Goal: Information Seeking & Learning: Find contact information

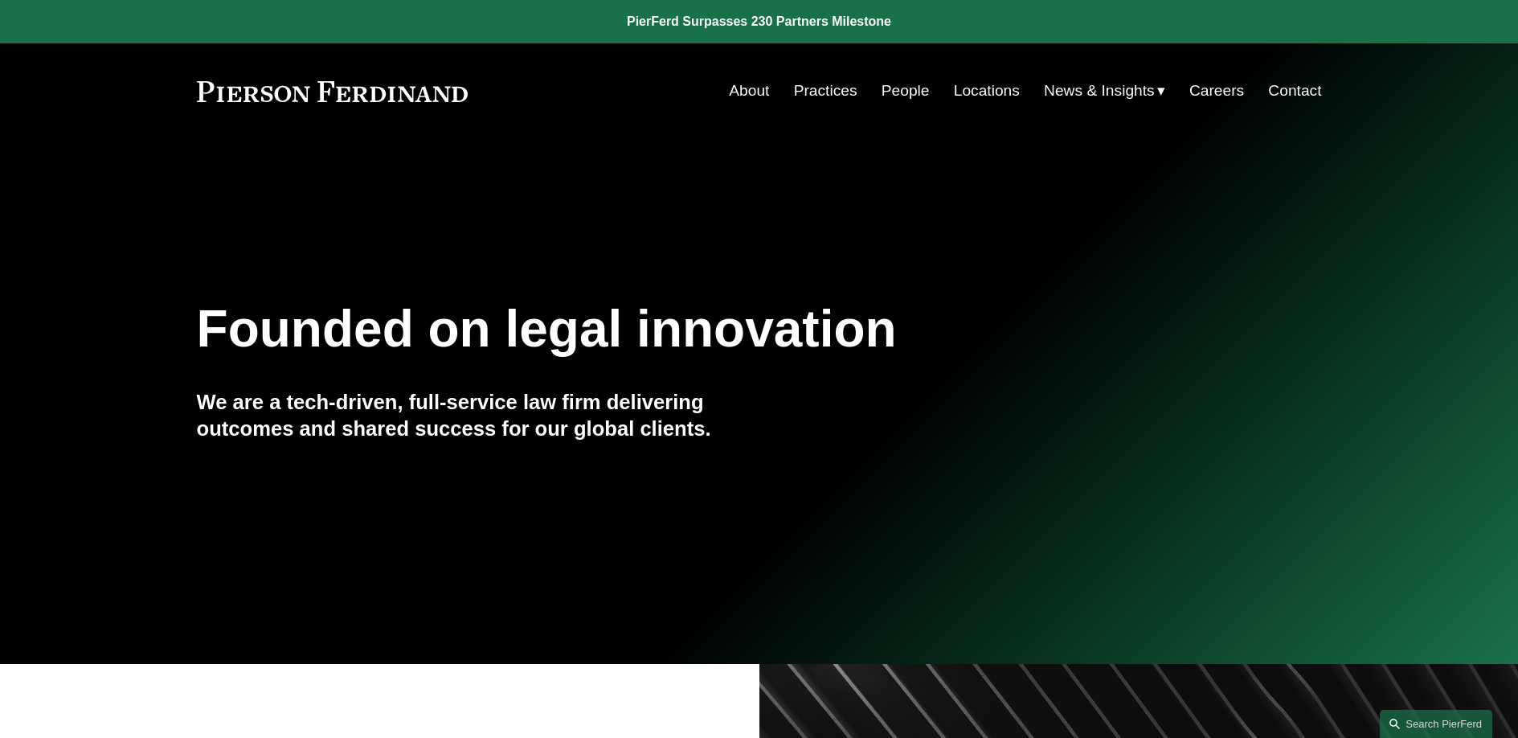
click at [918, 95] on link "People" at bounding box center [906, 91] width 48 height 31
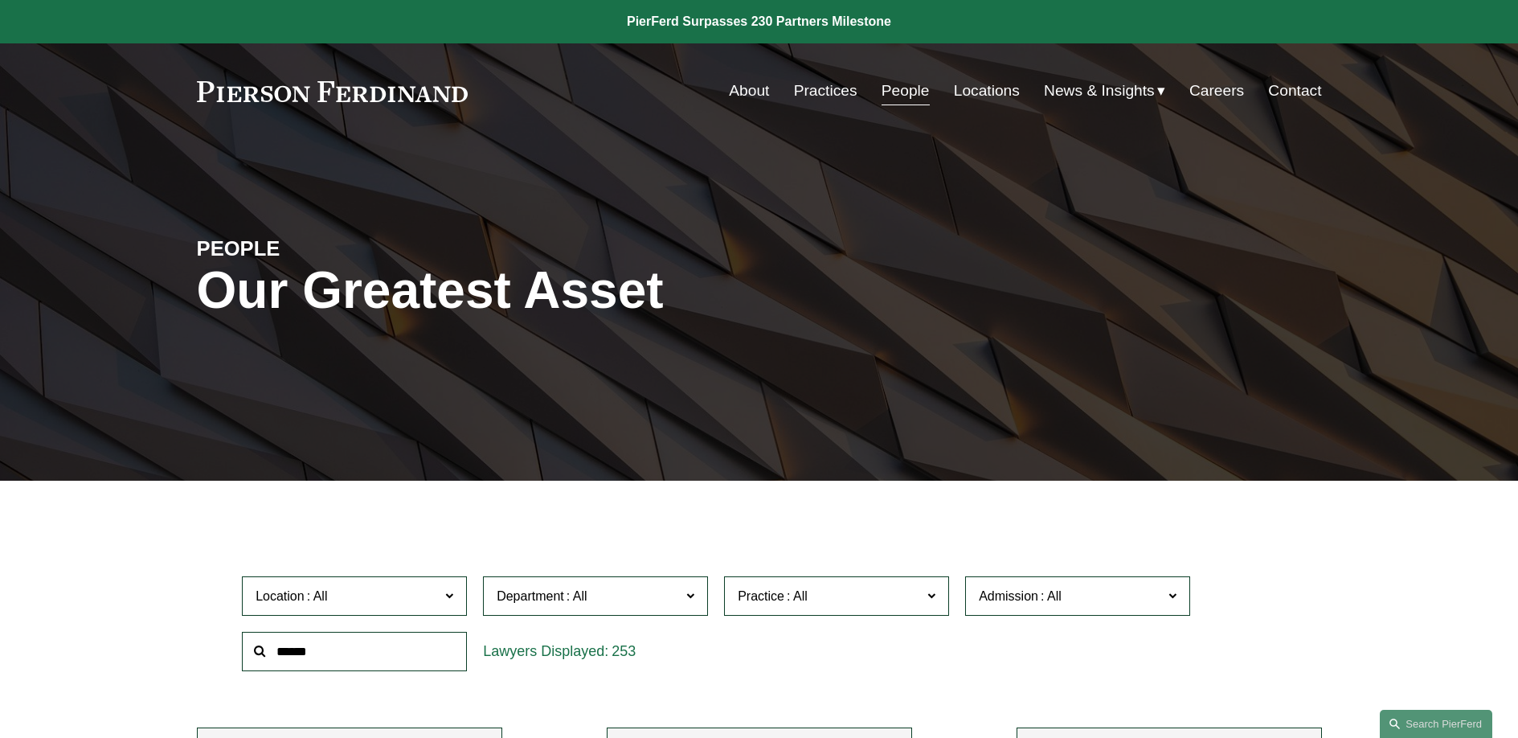
click at [1116, 604] on span "Admission" at bounding box center [1071, 596] width 184 height 22
click at [0, 0] on link "Florida" at bounding box center [0, 0] width 0 height 0
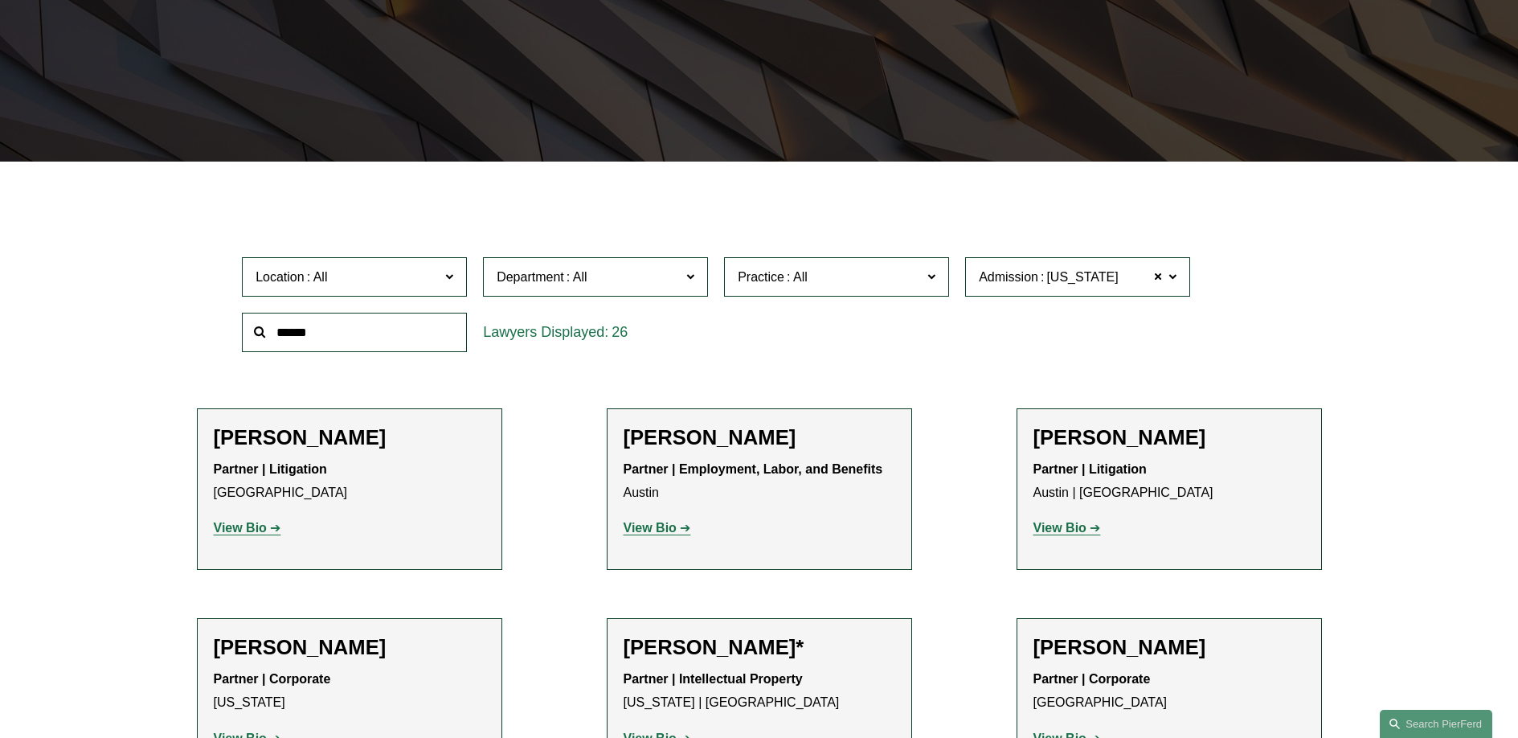
scroll to position [320, 0]
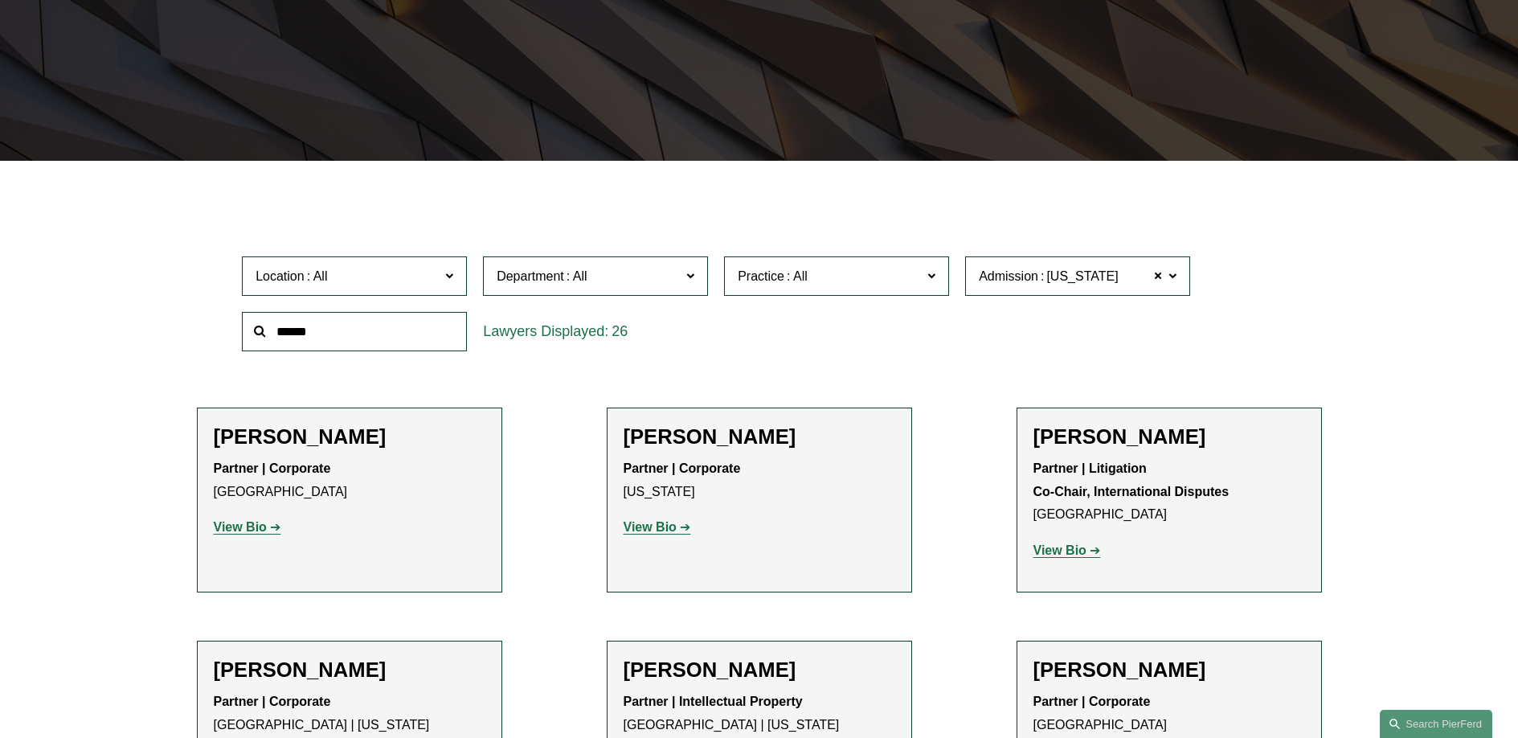
click at [754, 280] on span "Practice" at bounding box center [761, 276] width 47 height 14
click at [638, 280] on span "Department" at bounding box center [589, 276] width 184 height 22
click at [0, 0] on link "Litigation" at bounding box center [0, 0] width 0 height 0
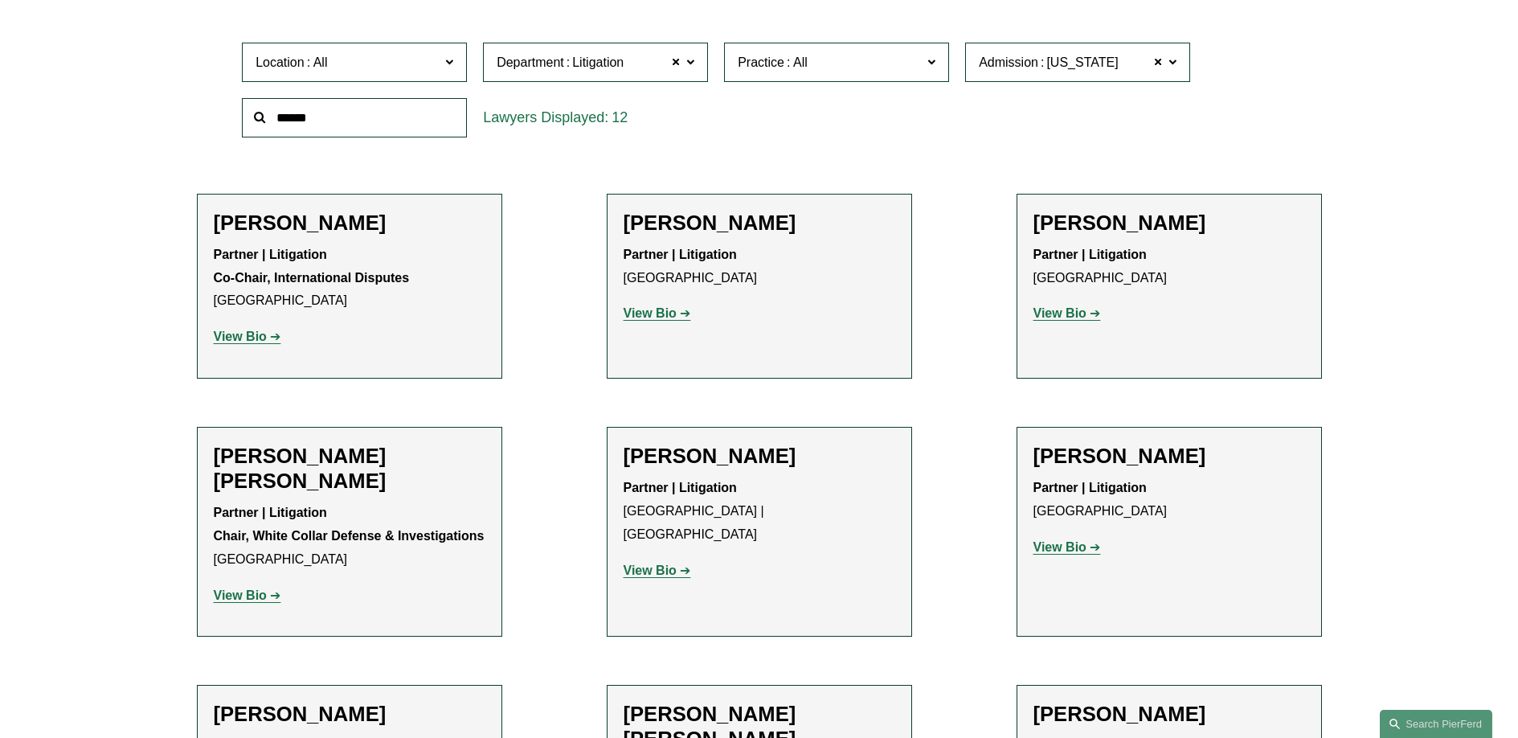
scroll to position [546, 0]
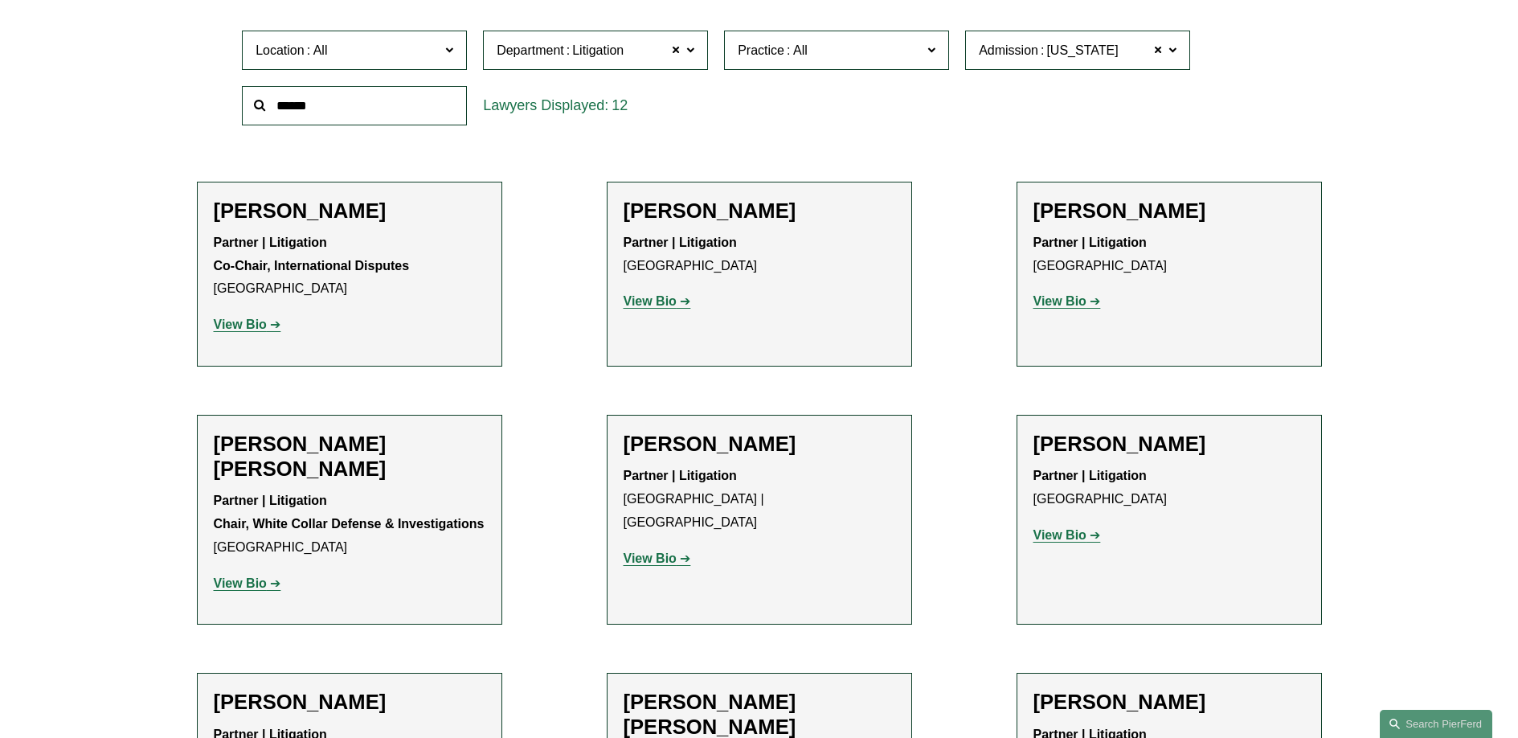
click at [1115, 126] on div "Location All Atlanta Austin Boston Charlotte Chicago Cincinnati Cleveland Colum…" at bounding box center [759, 78] width 1051 height 110
click at [657, 303] on strong "View Bio" at bounding box center [650, 301] width 53 height 14
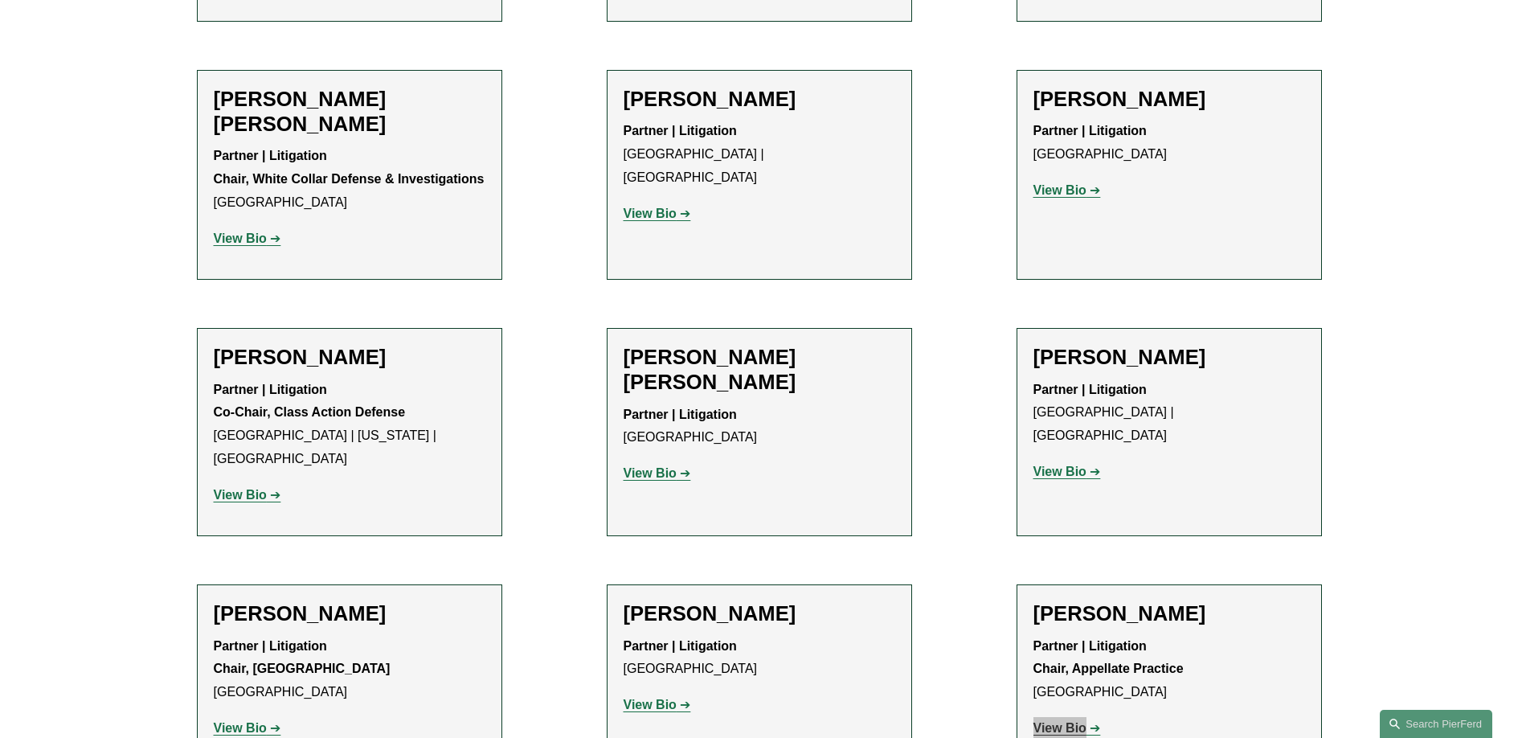
scroll to position [879, 0]
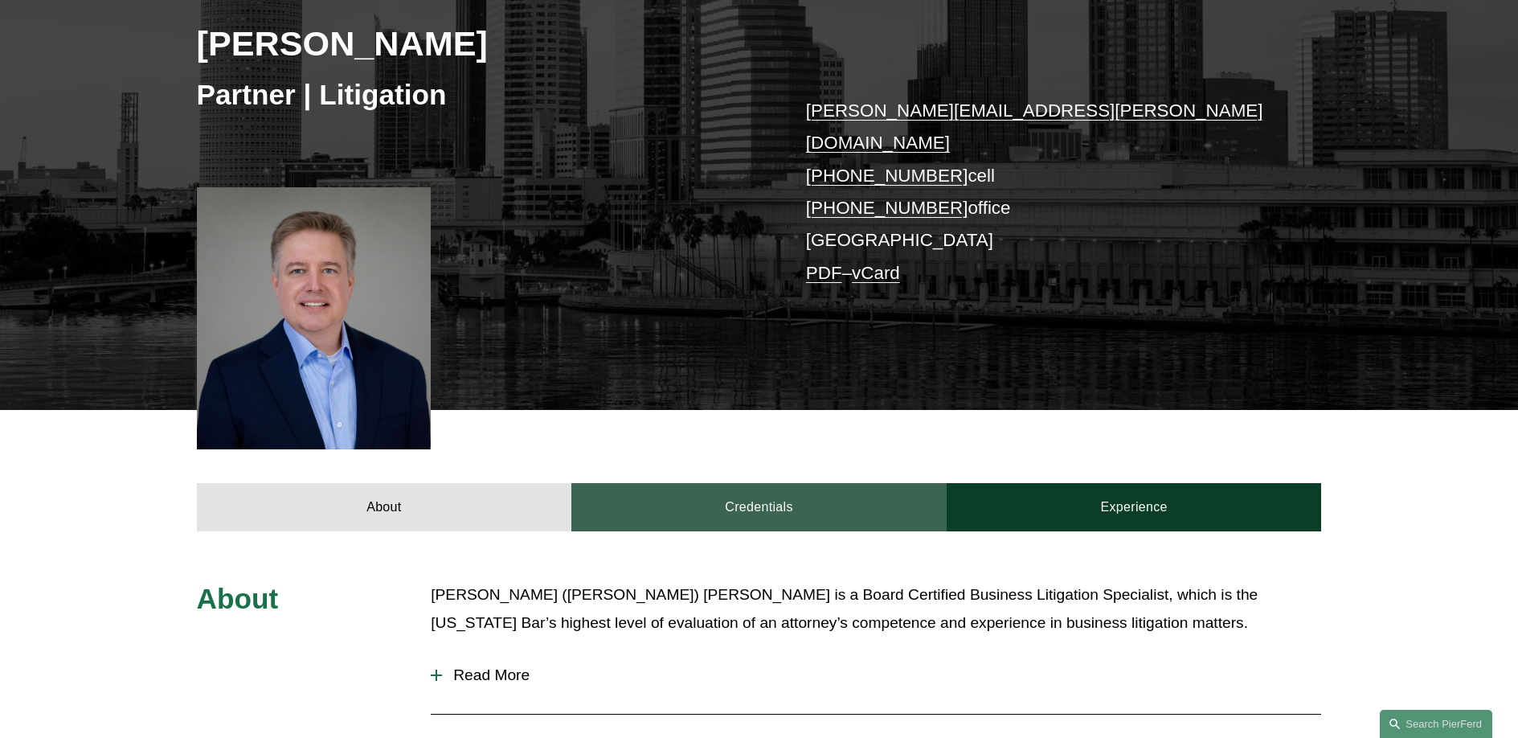
scroll to position [534, 0]
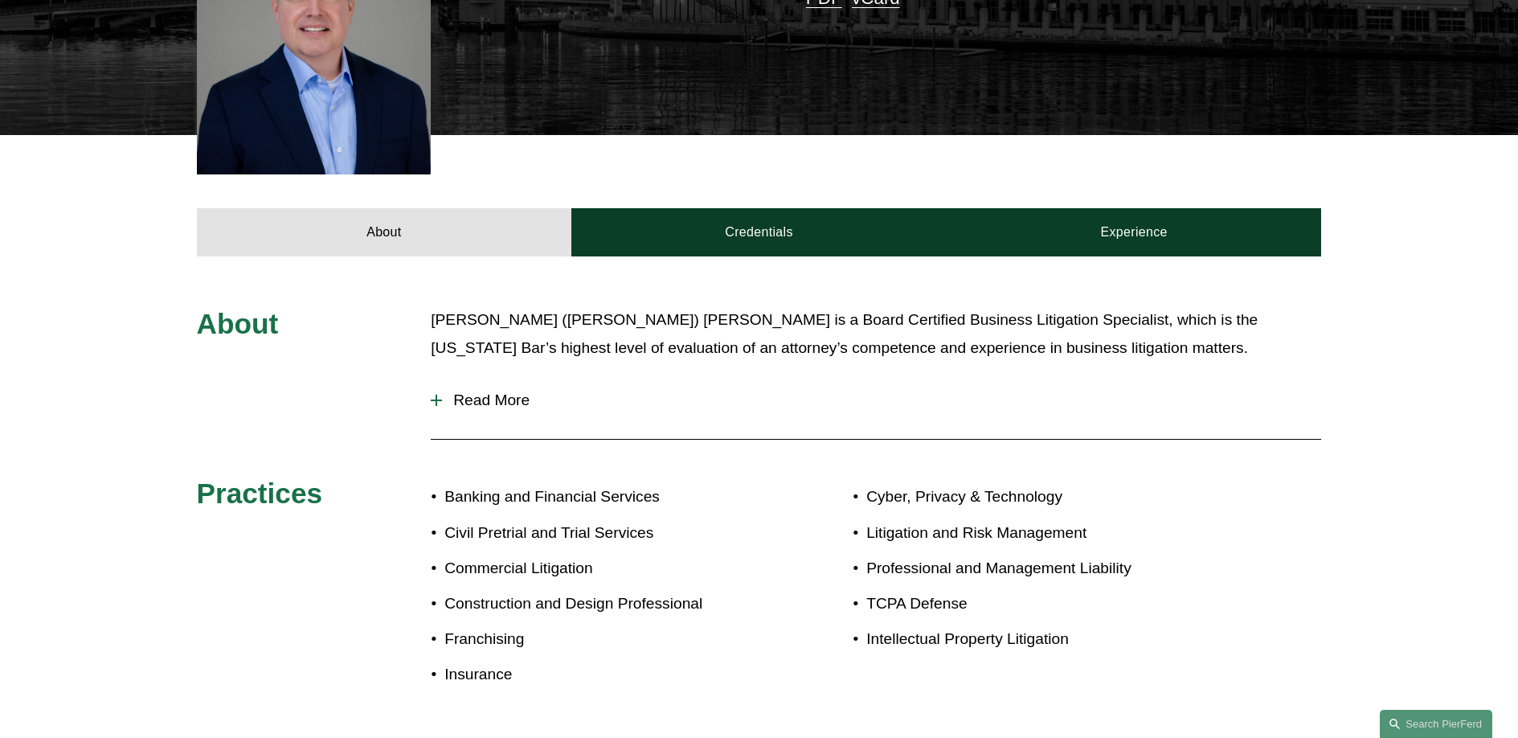
click at [507, 391] on span "Read More" at bounding box center [881, 400] width 879 height 18
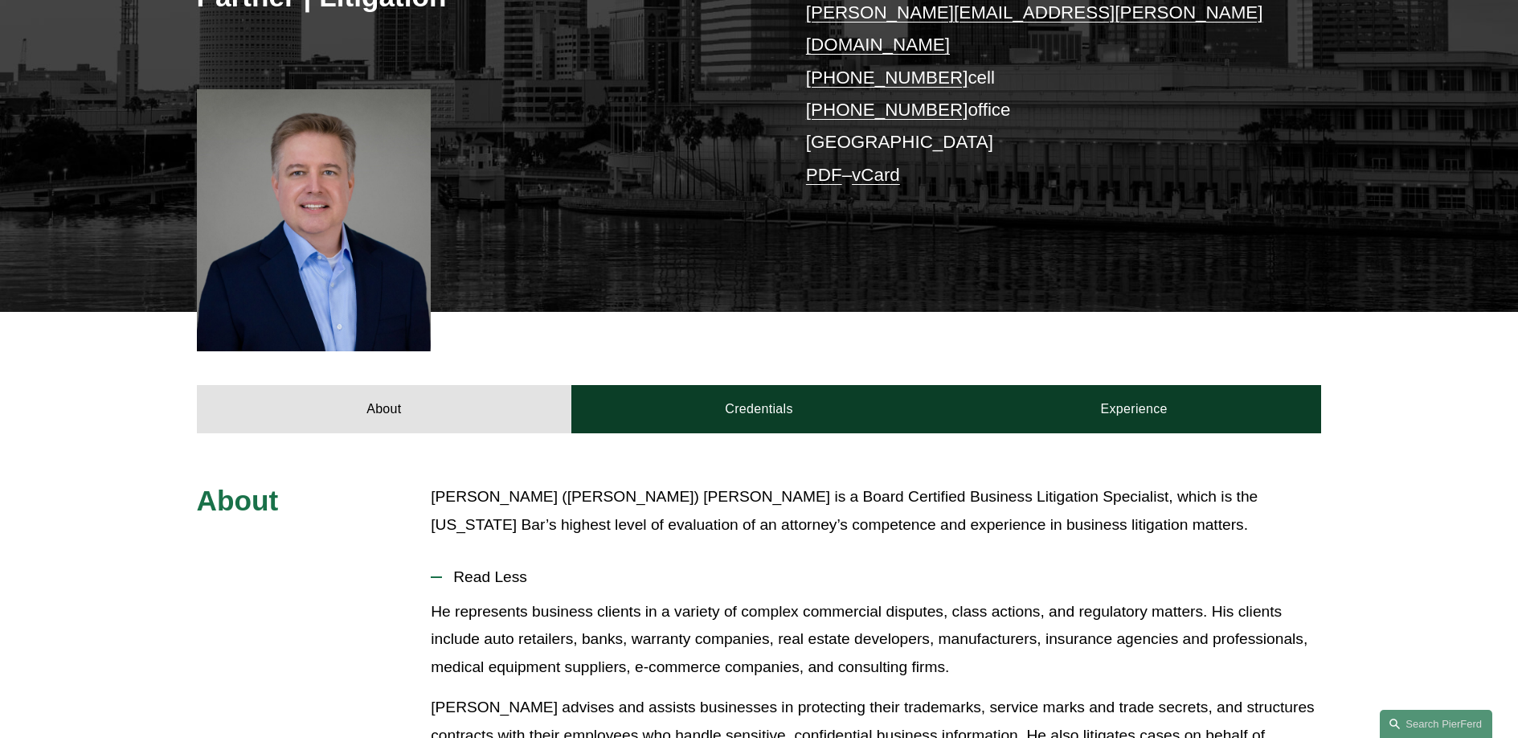
scroll to position [358, 0]
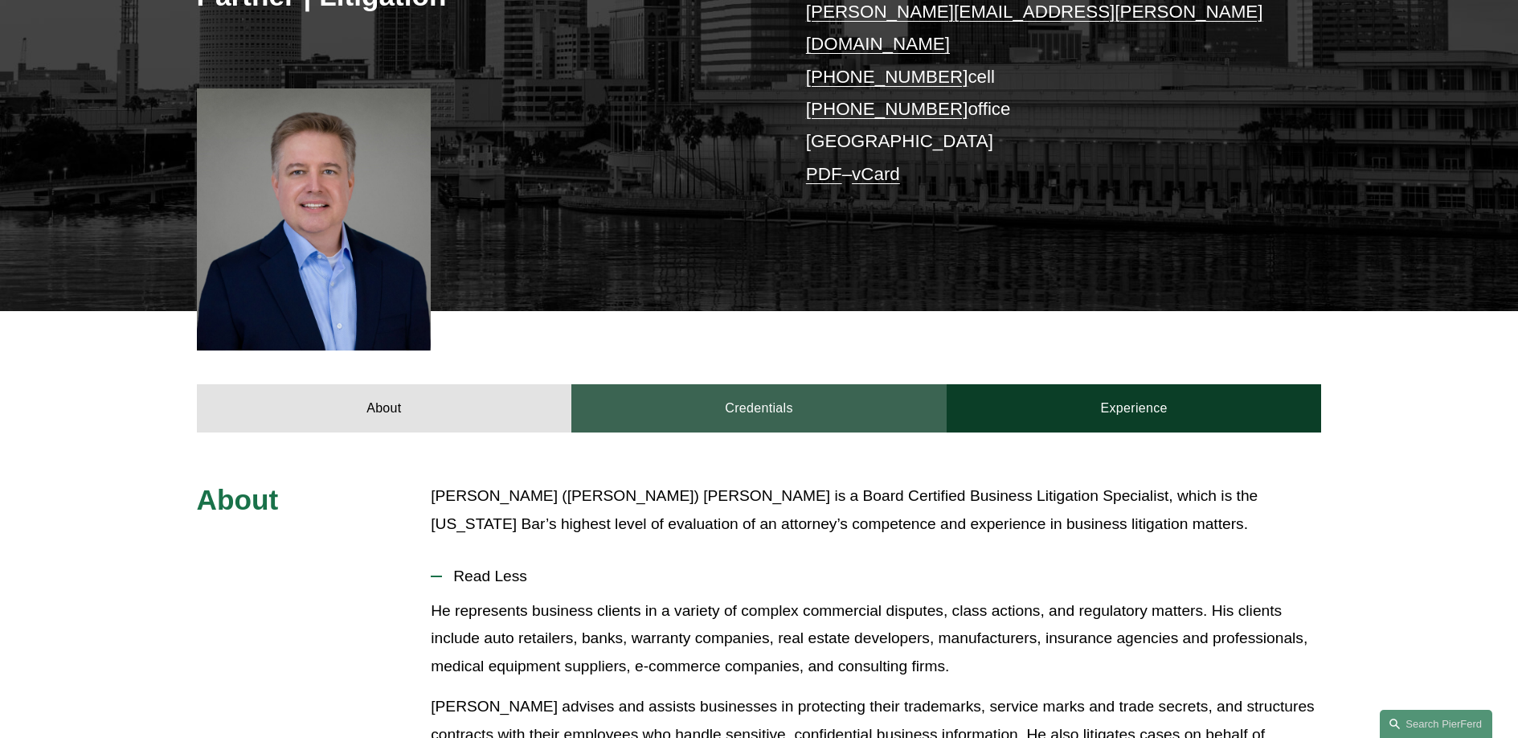
click at [761, 394] on link "Credentials" at bounding box center [758, 408] width 375 height 48
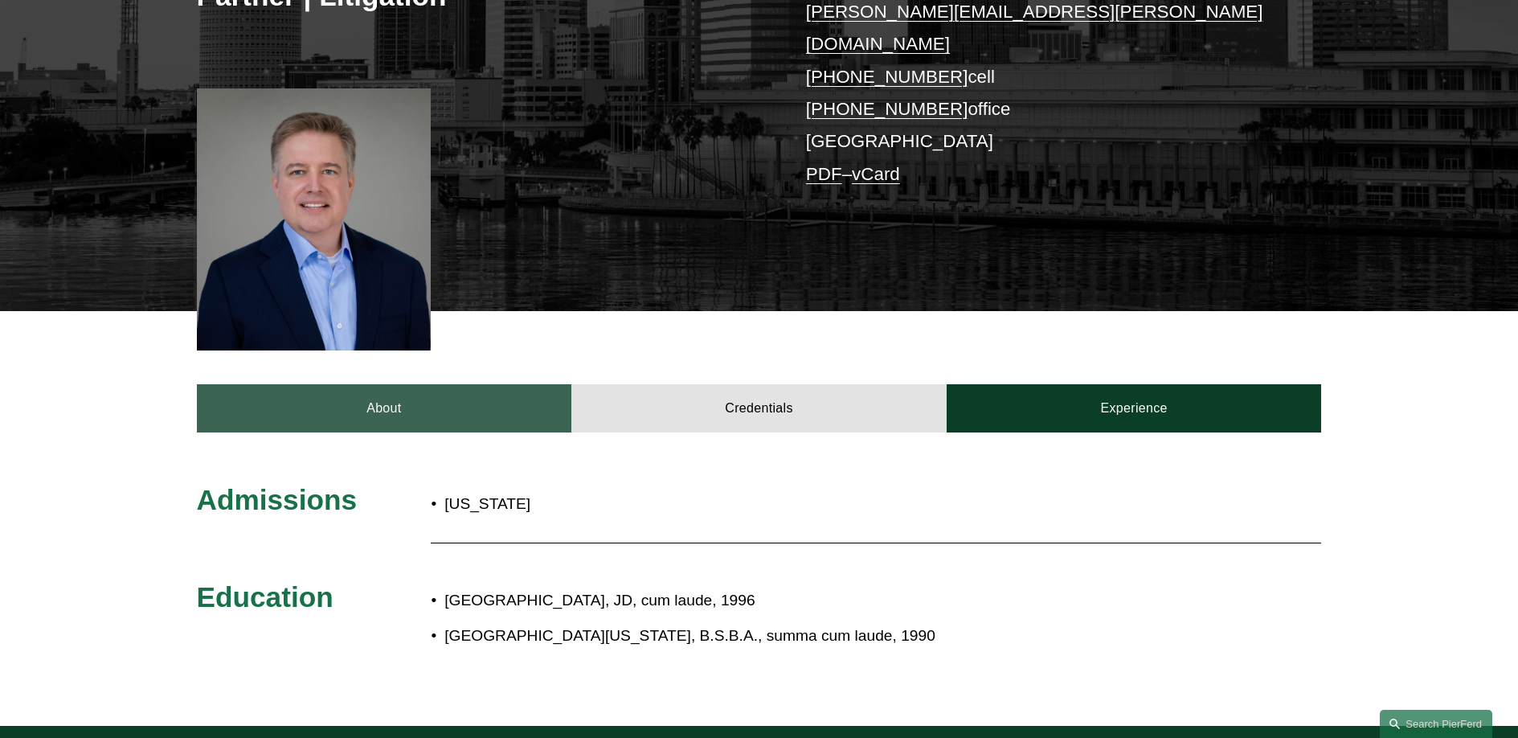
click at [404, 384] on link "About" at bounding box center [384, 408] width 375 height 48
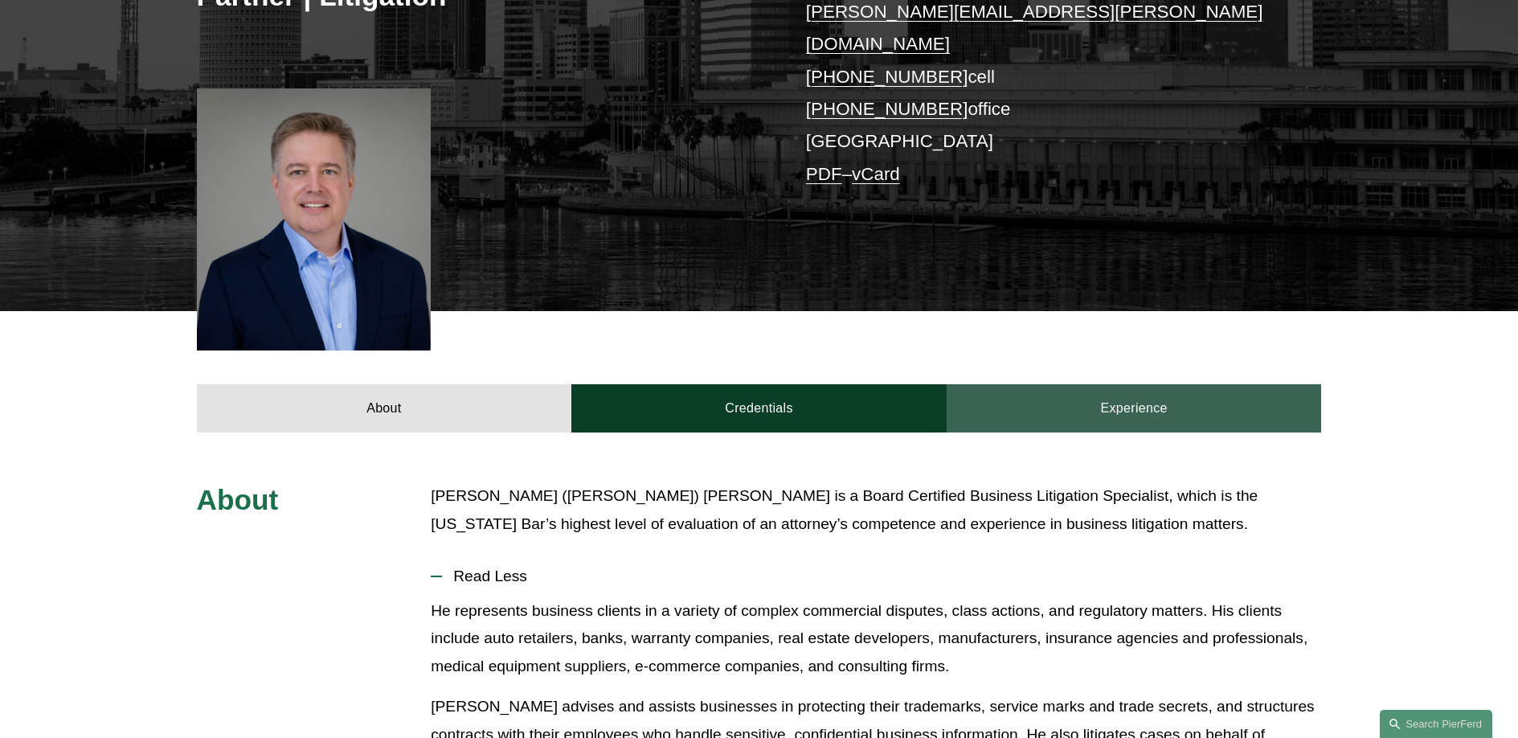
click at [1158, 384] on link "Experience" at bounding box center [1134, 408] width 375 height 48
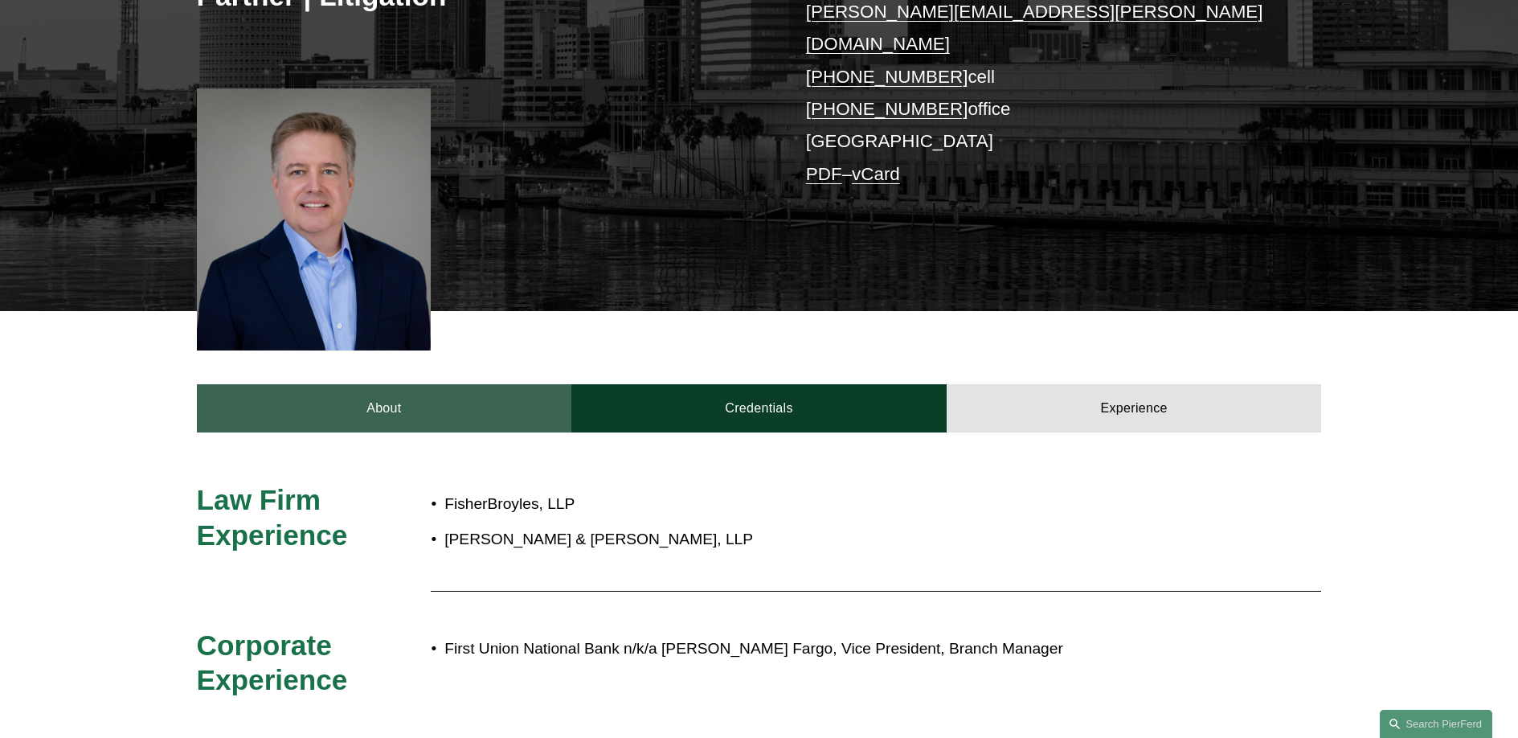
click at [415, 384] on link "About" at bounding box center [384, 408] width 375 height 48
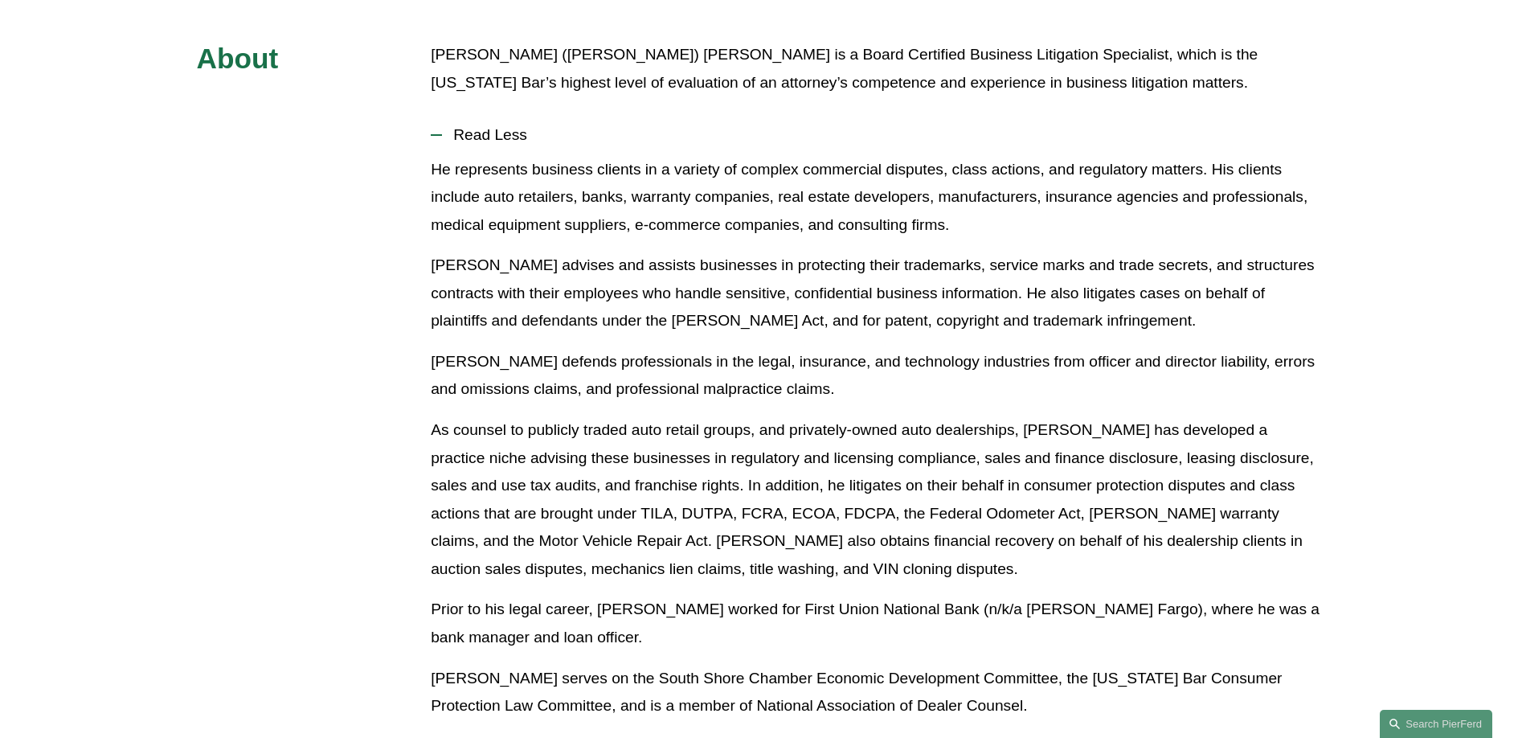
scroll to position [800, 0]
click at [522, 272] on p "Mr. Geitner advises and assists businesses in protecting their trademarks, serv…" at bounding box center [876, 293] width 891 height 84
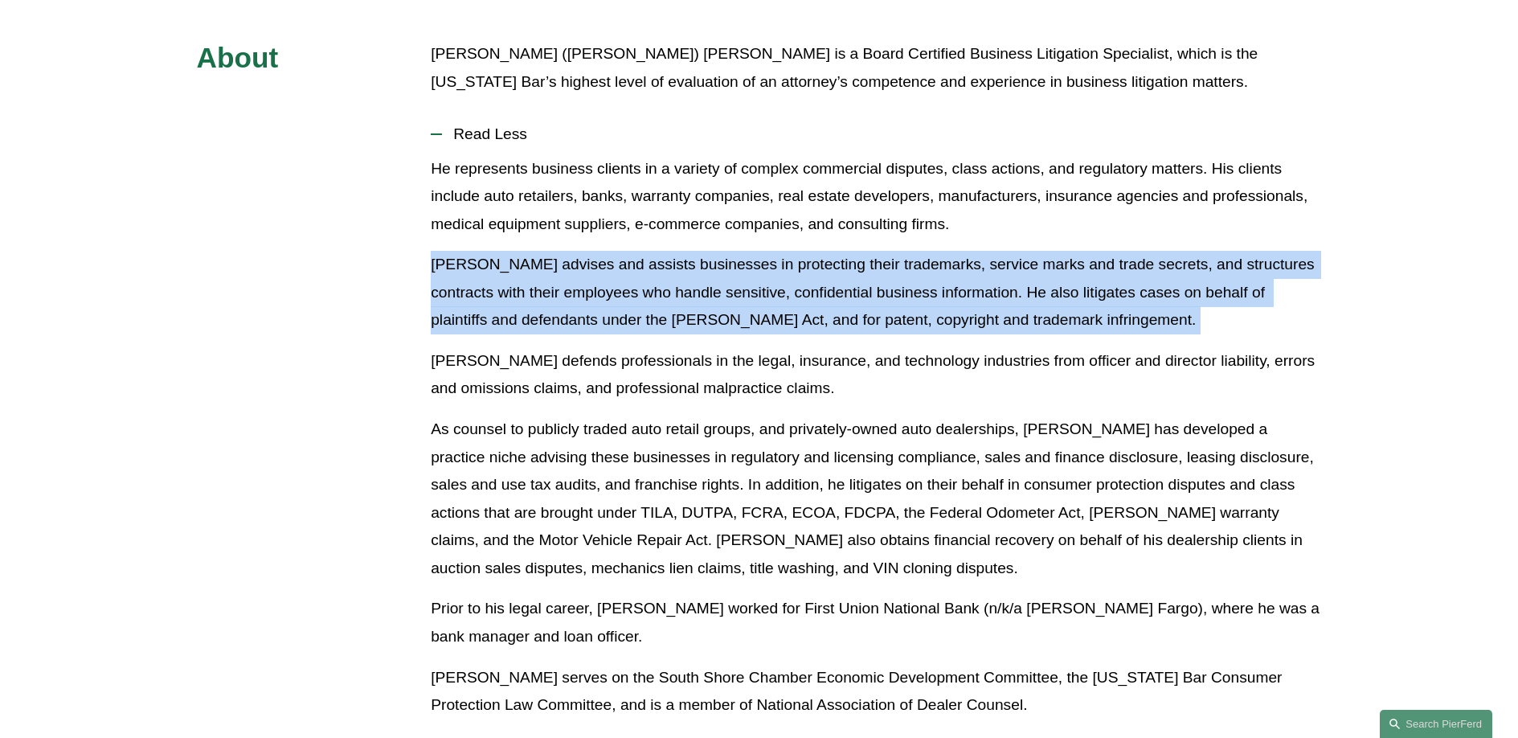
click at [522, 272] on p "Mr. Geitner advises and assists businesses in protecting their trademarks, serv…" at bounding box center [876, 293] width 891 height 84
click at [518, 267] on p "[PERSON_NAME] advises and assists businesses in protecting their trademarks, se…" at bounding box center [876, 293] width 891 height 84
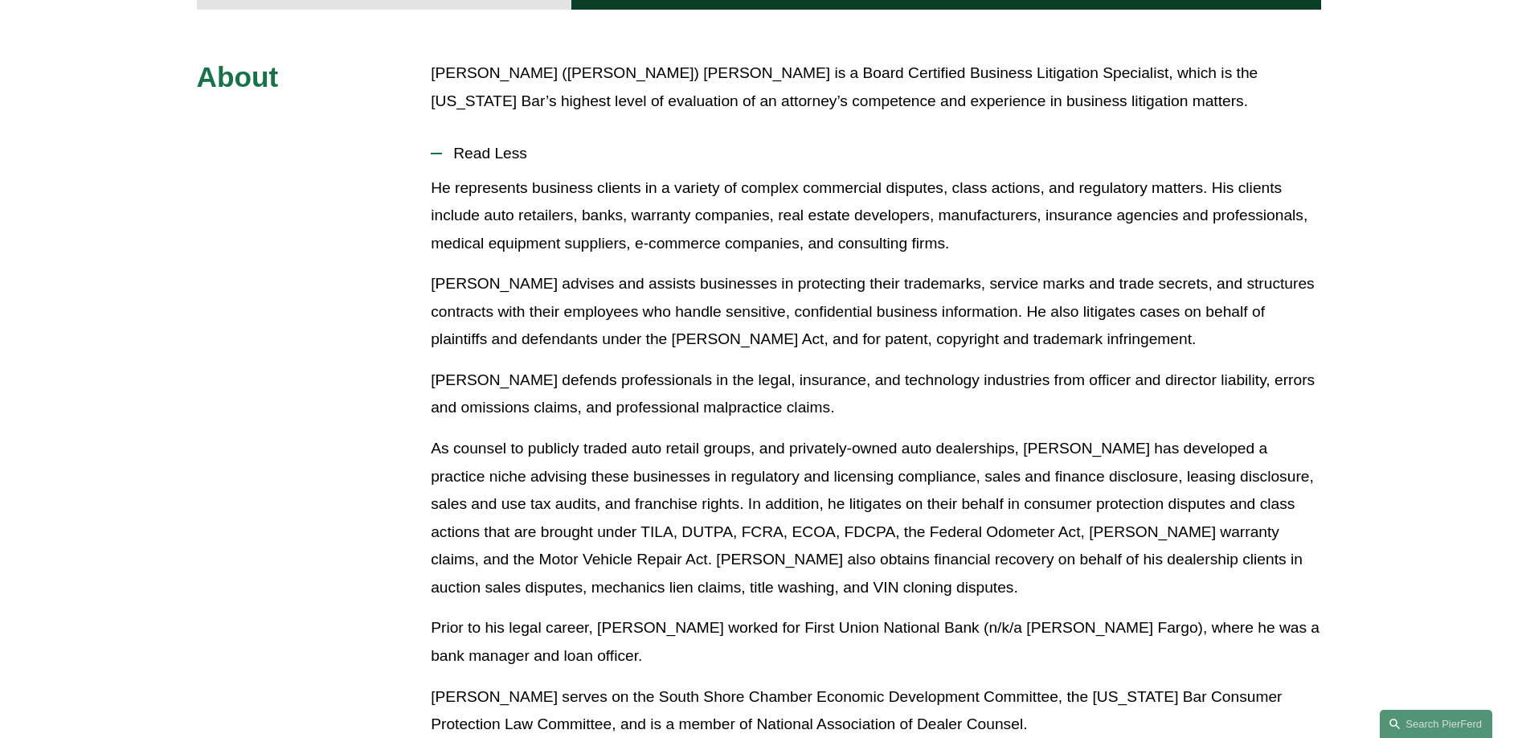
scroll to position [771, 0]
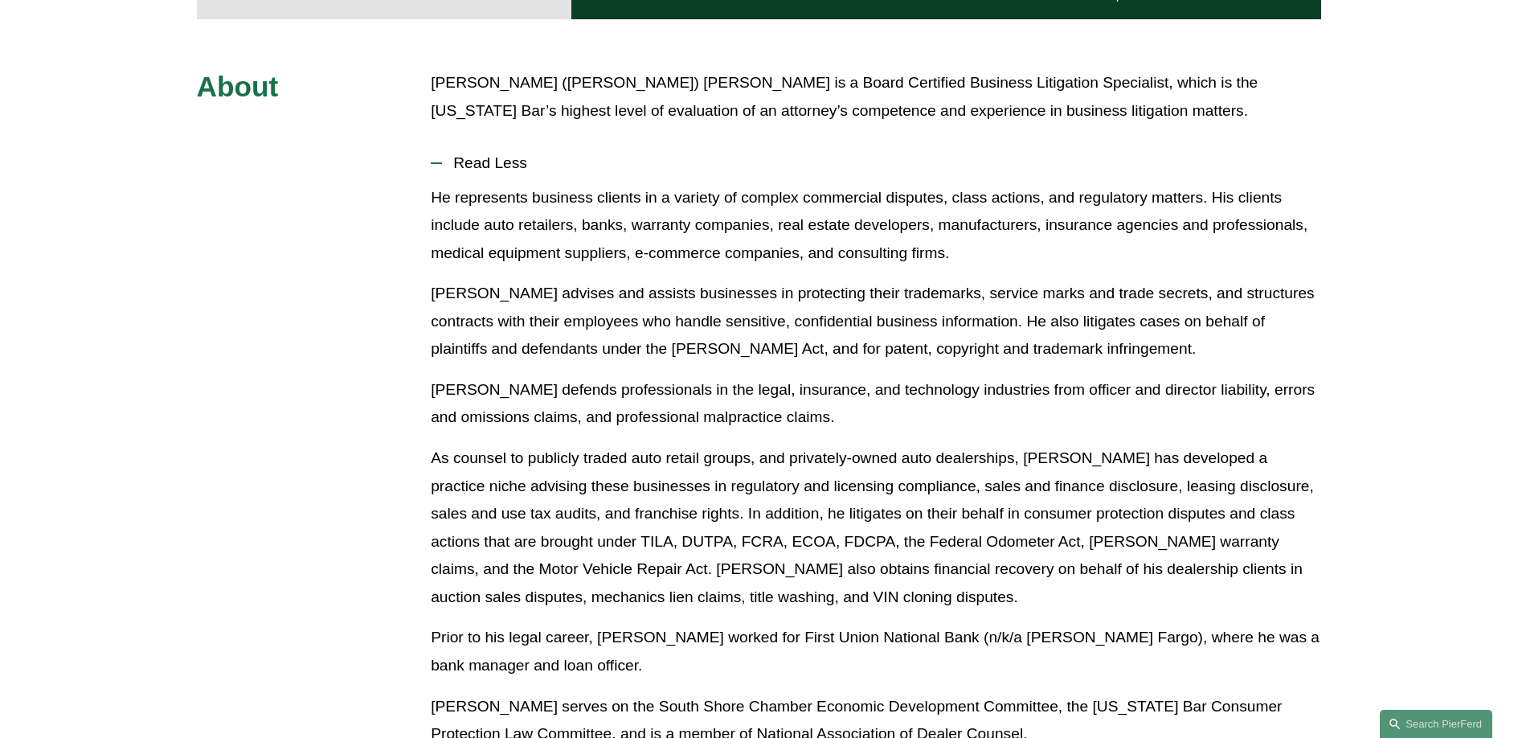
click at [543, 203] on p "He represents business clients in a variety of complex commercial disputes, cla…" at bounding box center [876, 226] width 891 height 84
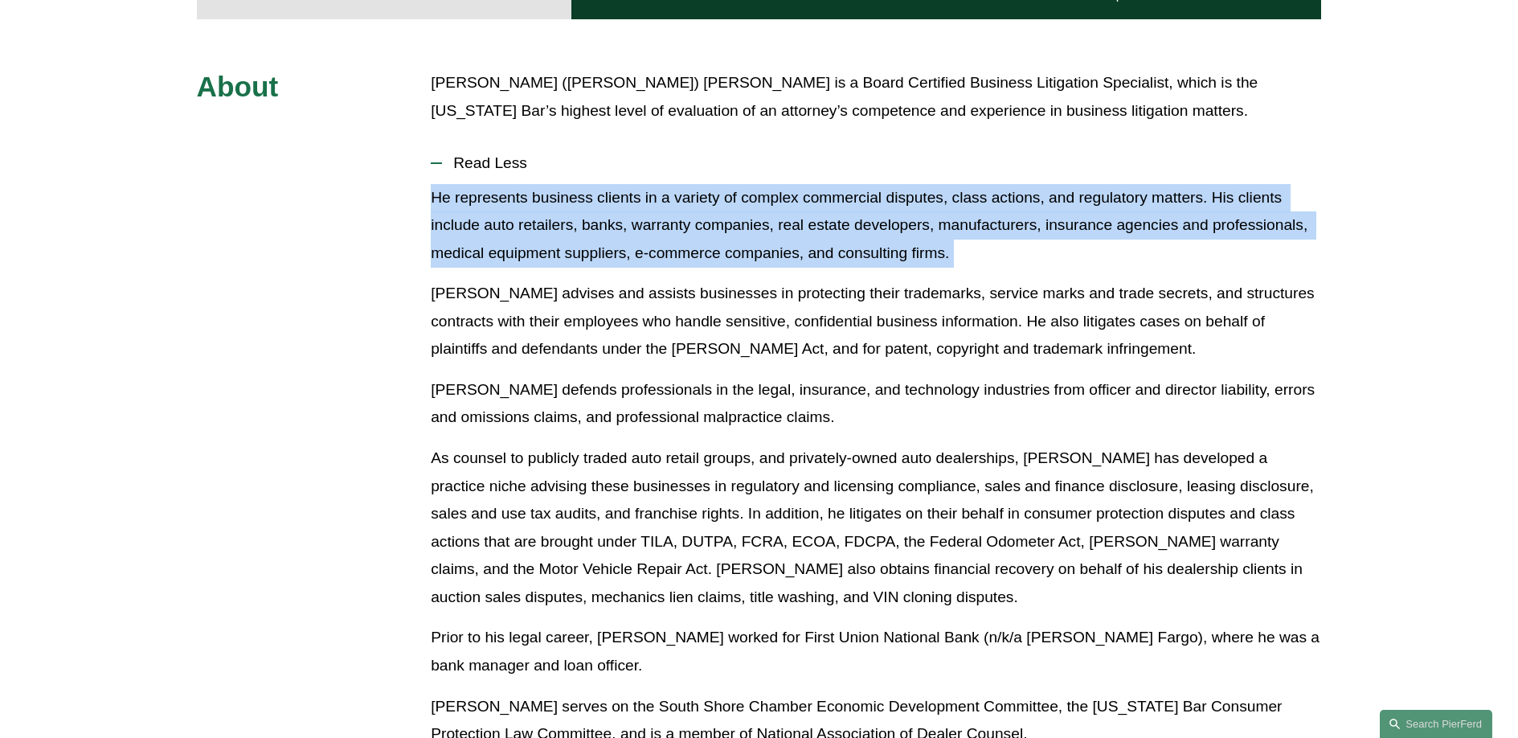
click at [543, 203] on p "He represents business clients in a variety of complex commercial disputes, cla…" at bounding box center [876, 226] width 891 height 84
click at [539, 199] on p "He represents business clients in a variety of complex commercial disputes, cla…" at bounding box center [876, 226] width 891 height 84
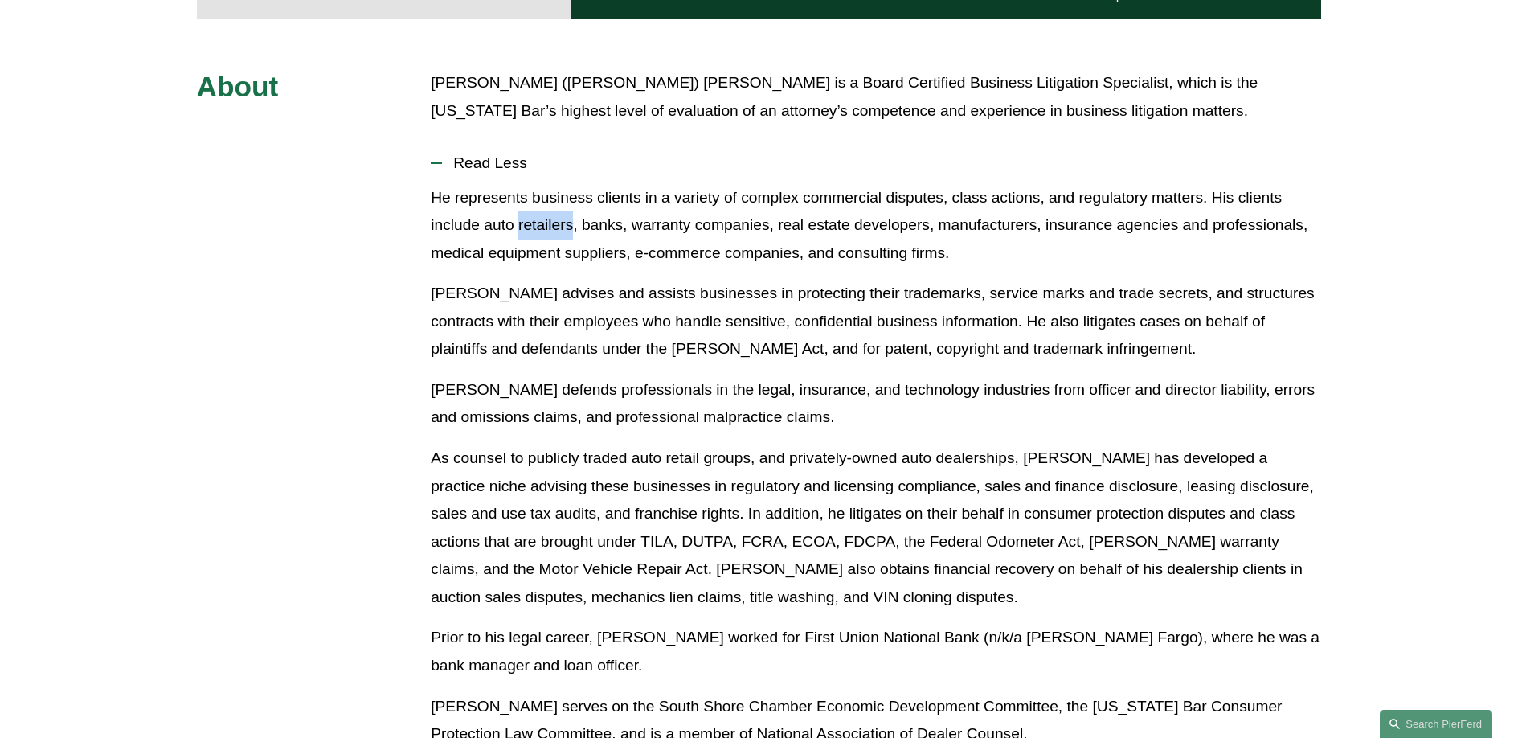
click at [539, 199] on p "He represents business clients in a variety of complex commercial disputes, cla…" at bounding box center [876, 226] width 891 height 84
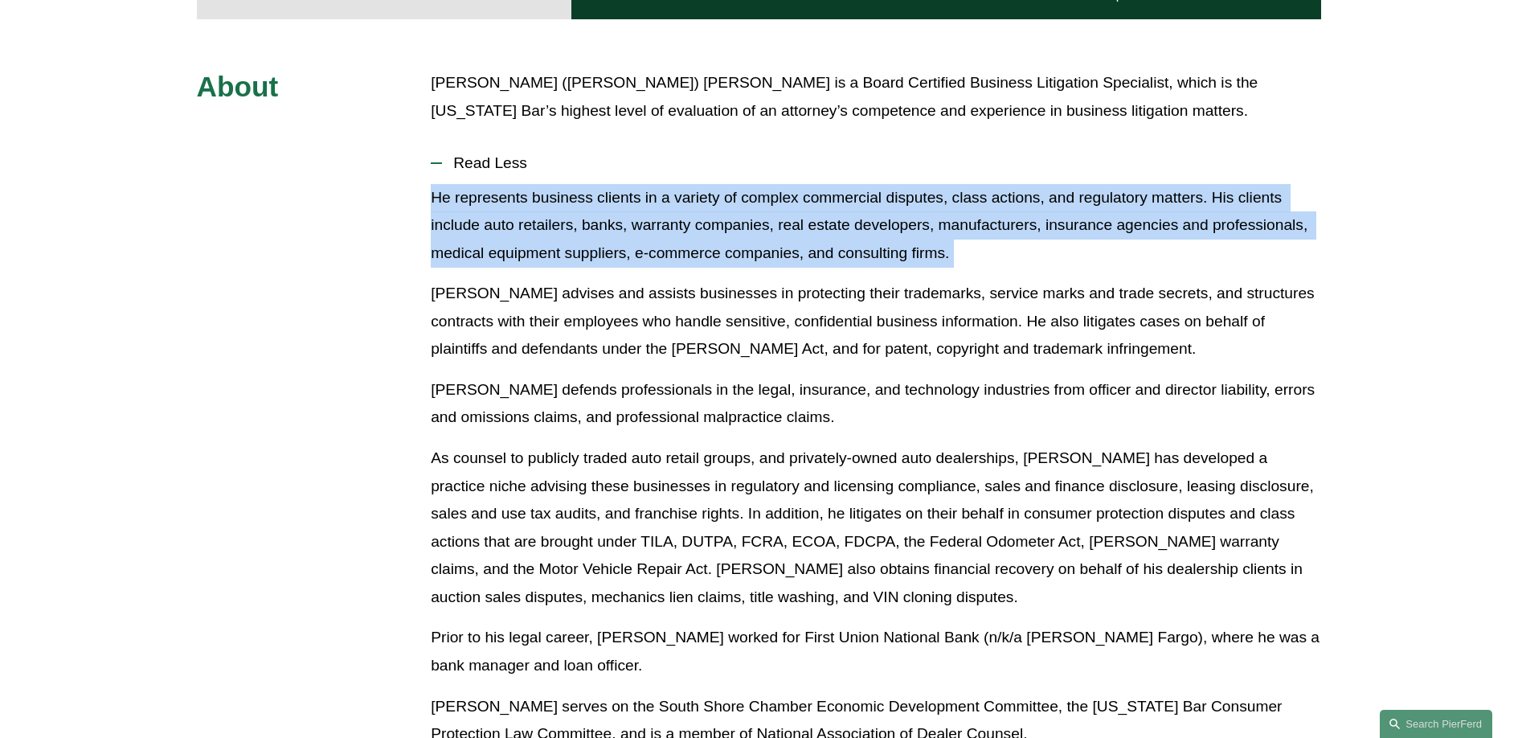
click at [539, 199] on p "He represents business clients in a variety of complex commercial disputes, cla…" at bounding box center [876, 226] width 891 height 84
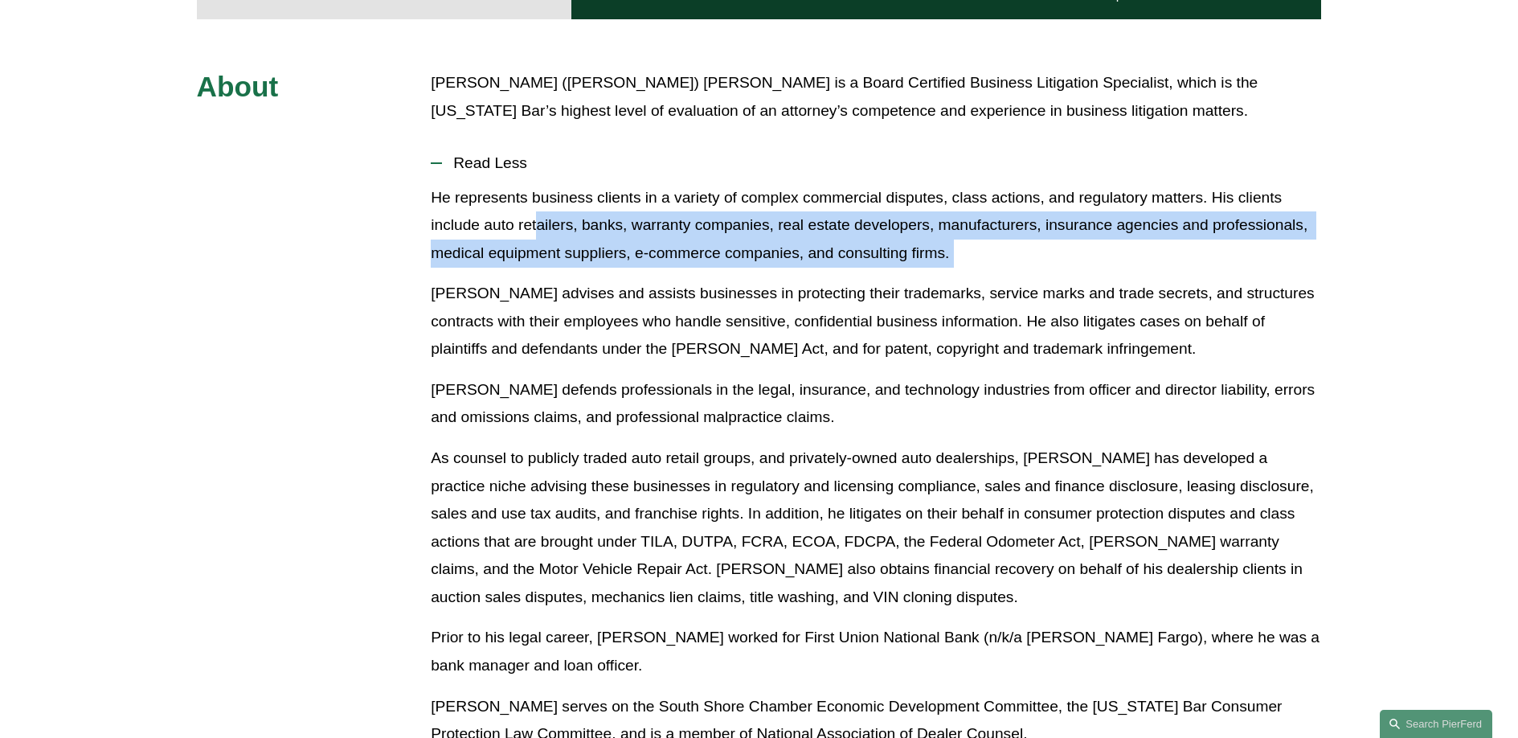
click at [539, 200] on p "He represents business clients in a variety of complex commercial disputes, cla…" at bounding box center [876, 226] width 891 height 84
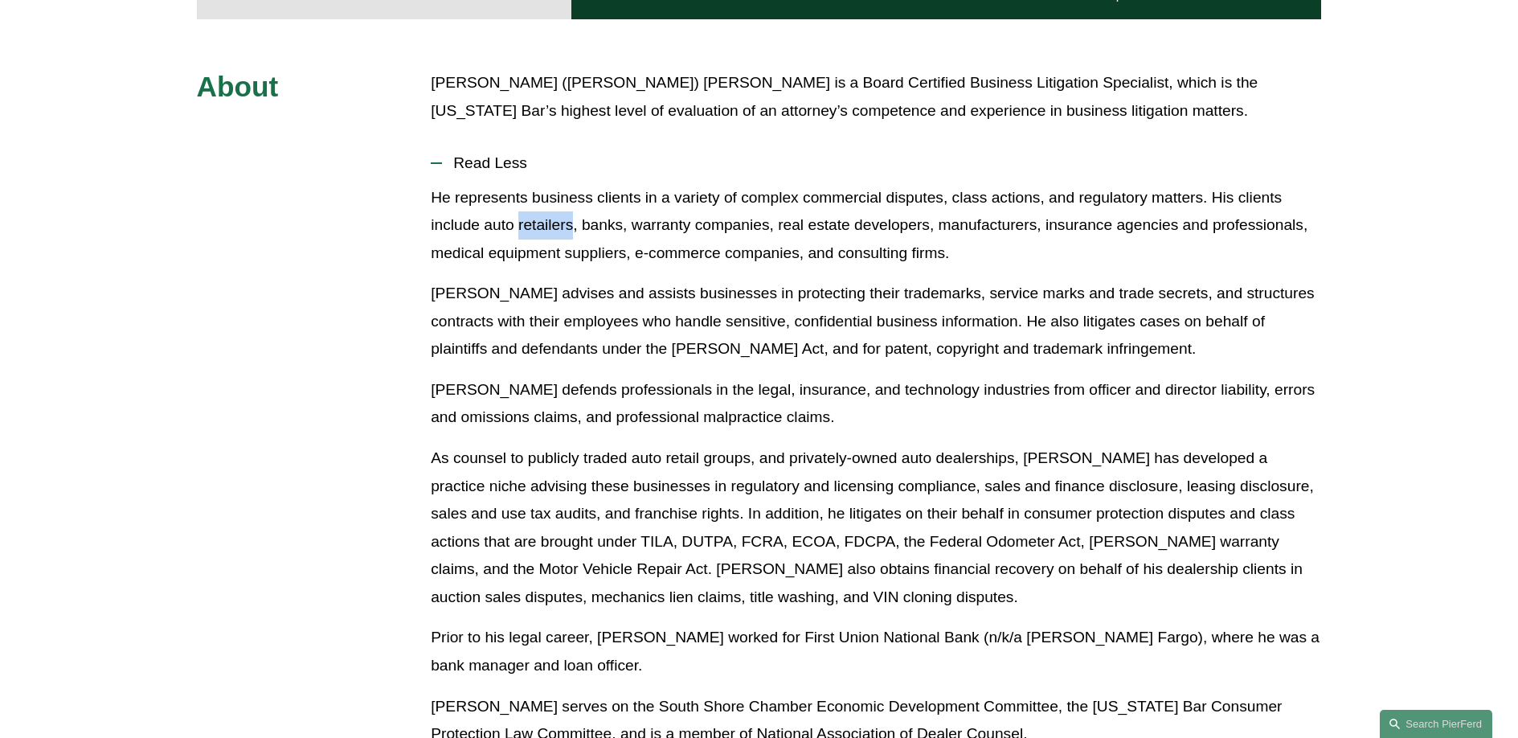
click at [539, 200] on p "He represents business clients in a variety of complex commercial disputes, cla…" at bounding box center [876, 226] width 891 height 84
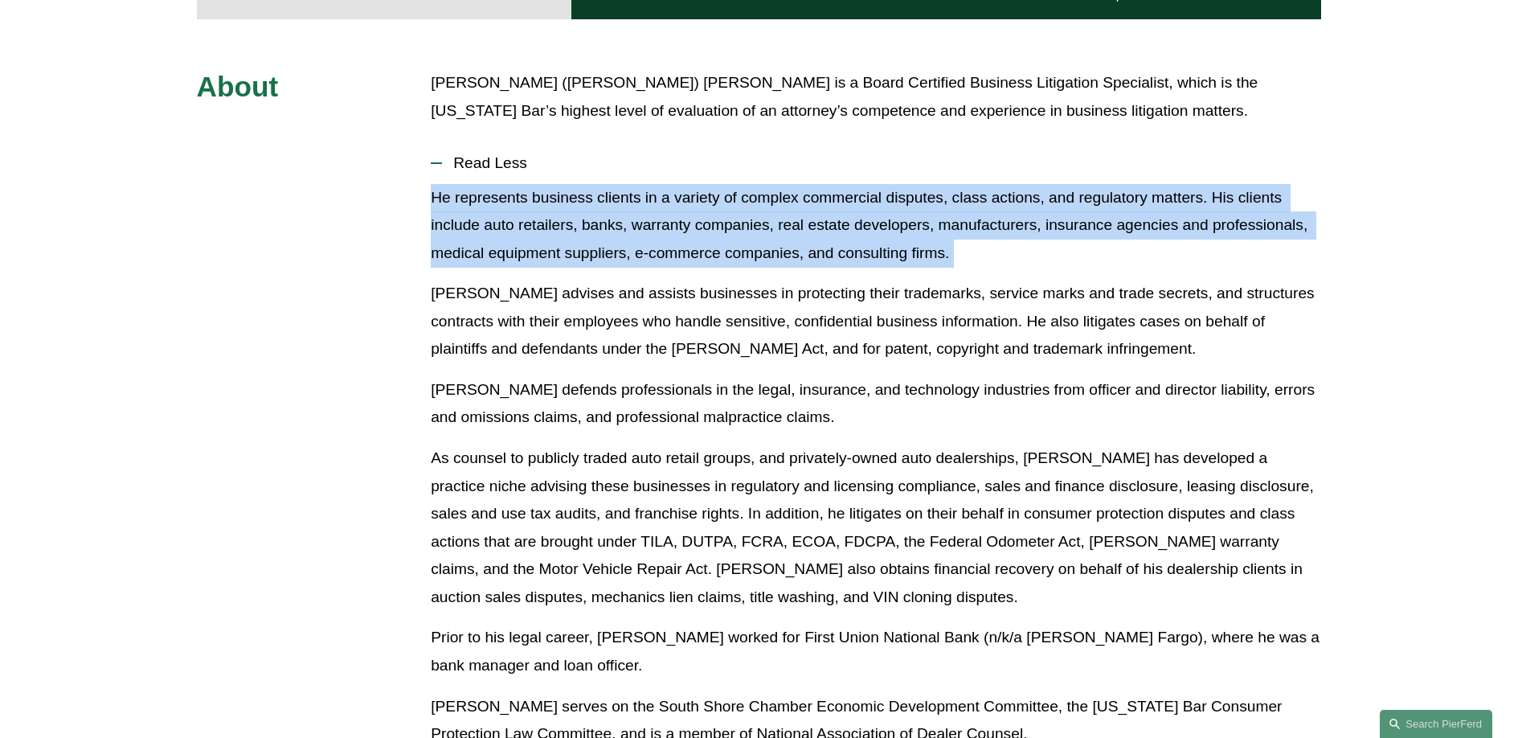
click at [539, 200] on p "He represents business clients in a variety of complex commercial disputes, cla…" at bounding box center [876, 226] width 891 height 84
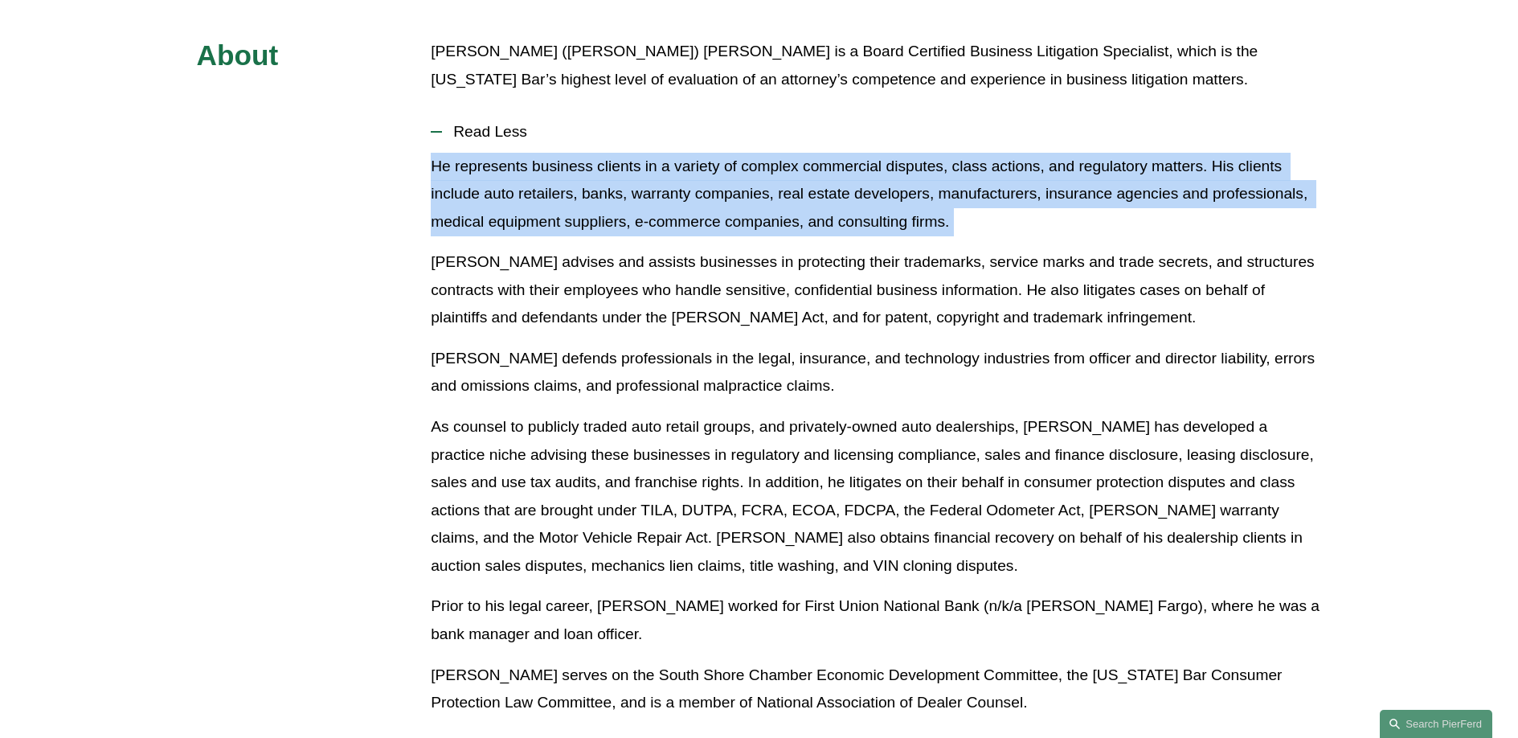
scroll to position [457, 0]
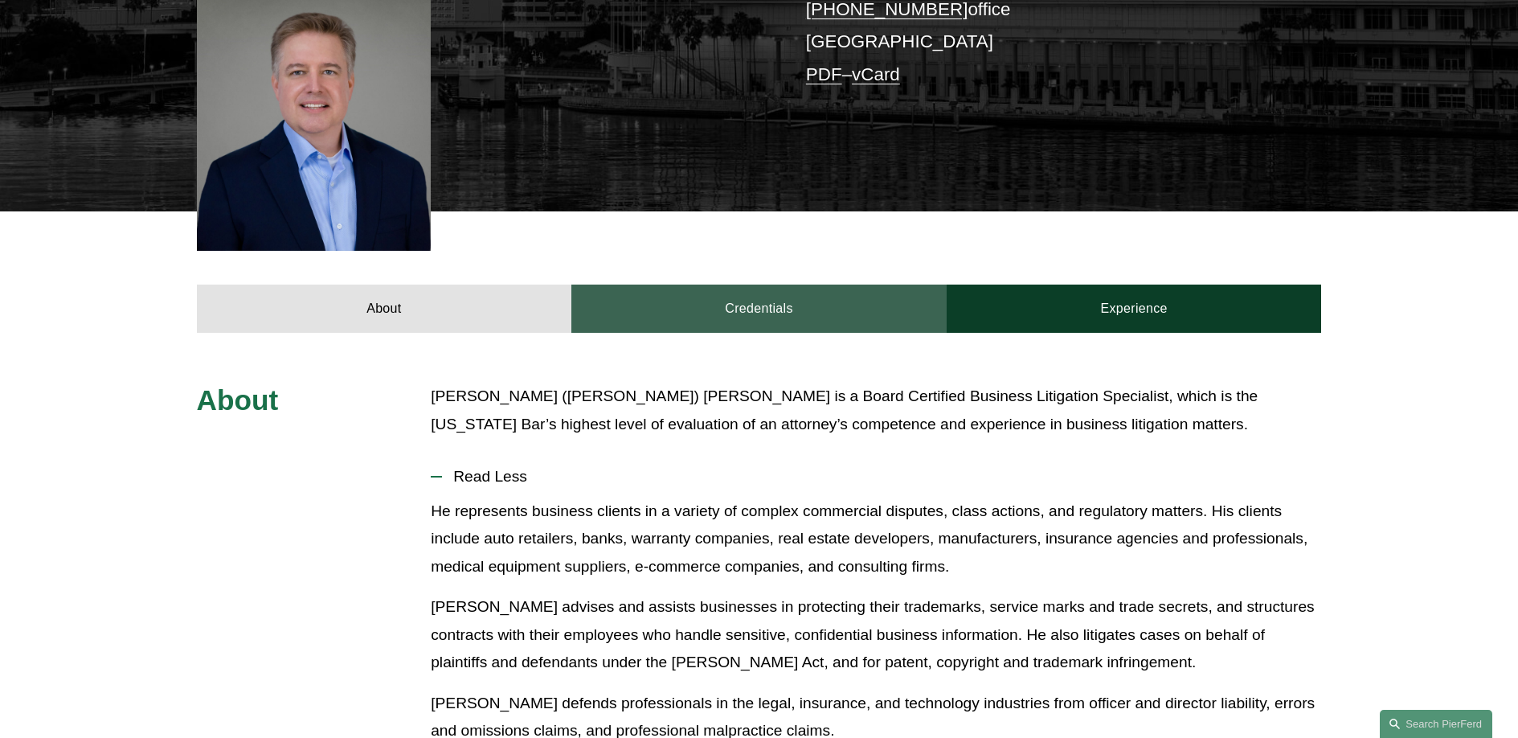
click at [694, 305] on link "Credentials" at bounding box center [758, 309] width 375 height 48
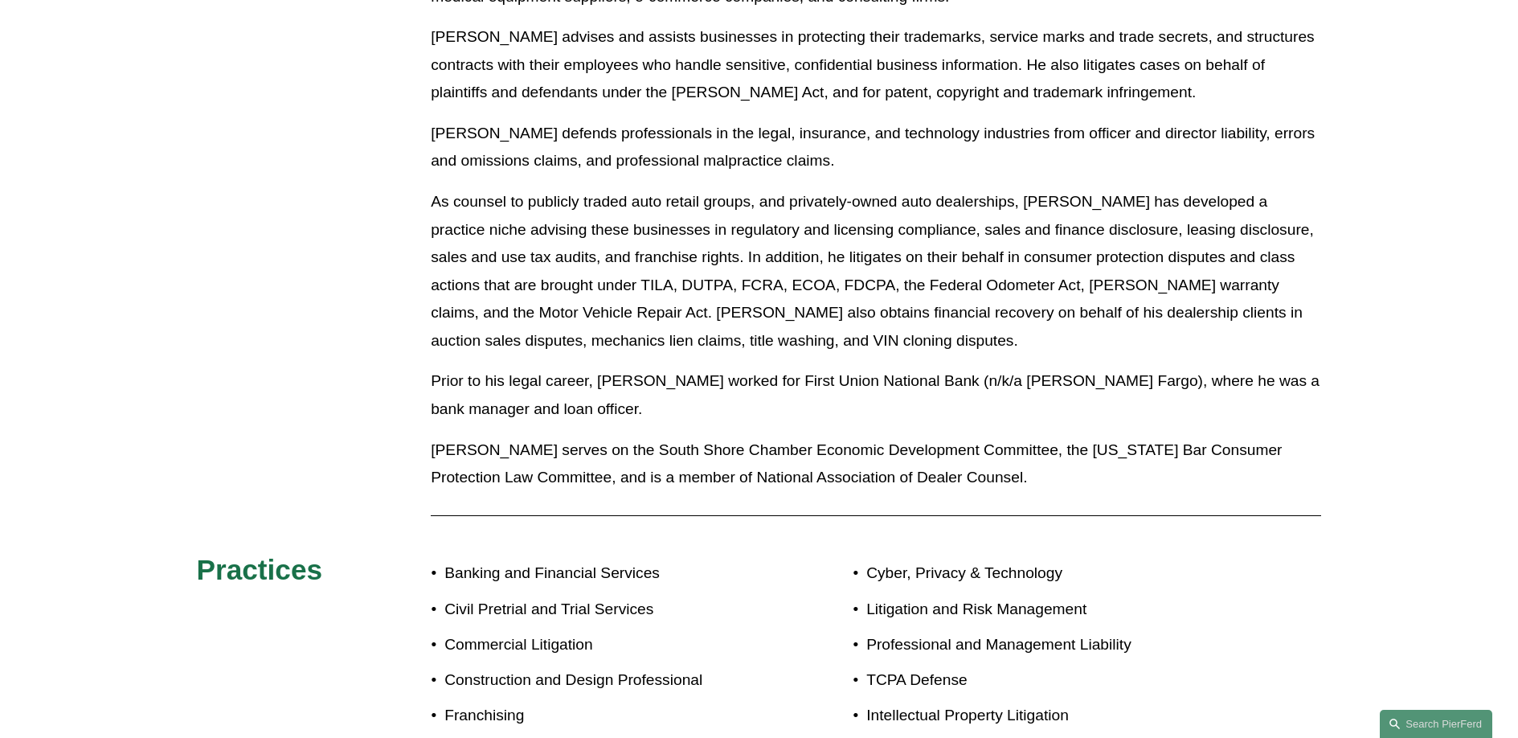
scroll to position [463, 0]
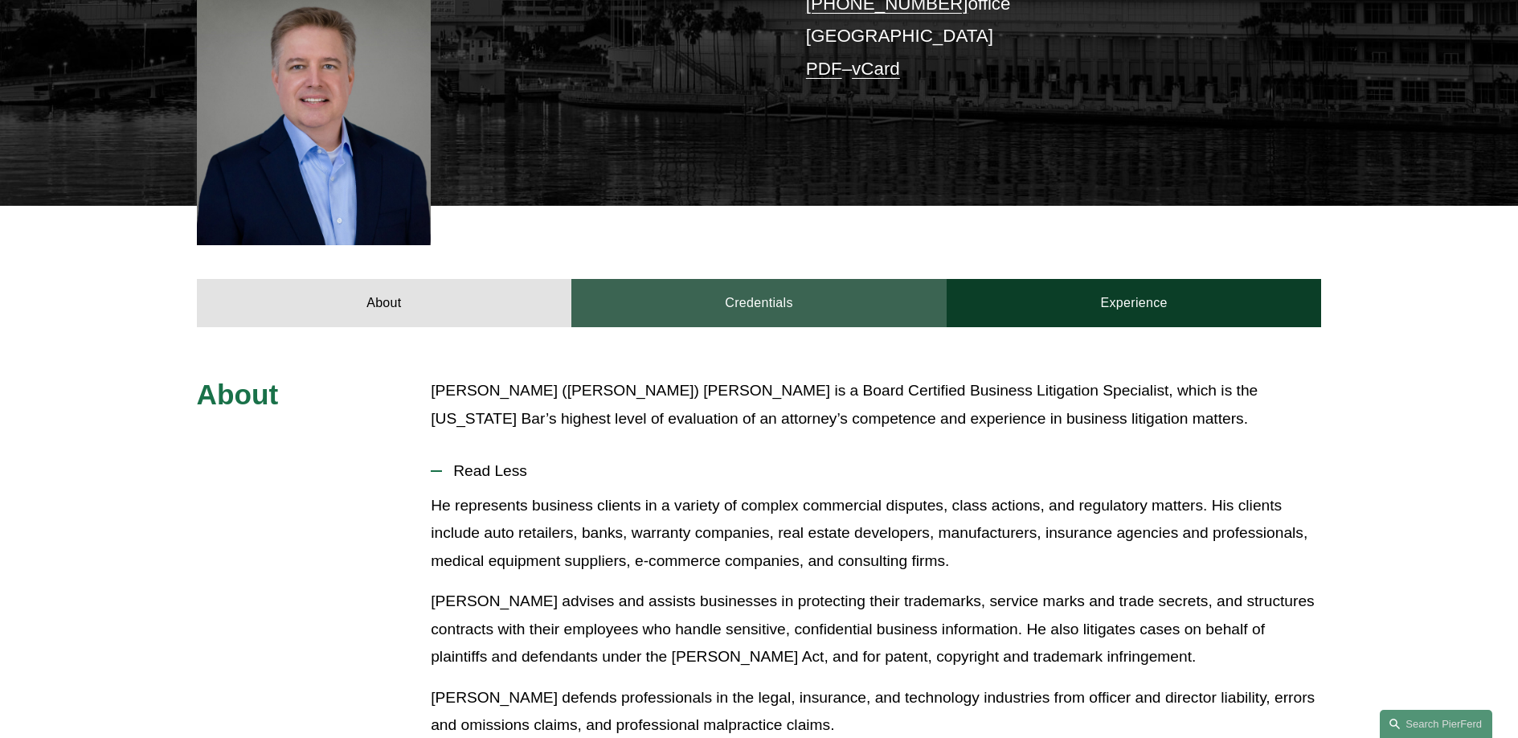
click at [707, 279] on link "Credentials" at bounding box center [758, 303] width 375 height 48
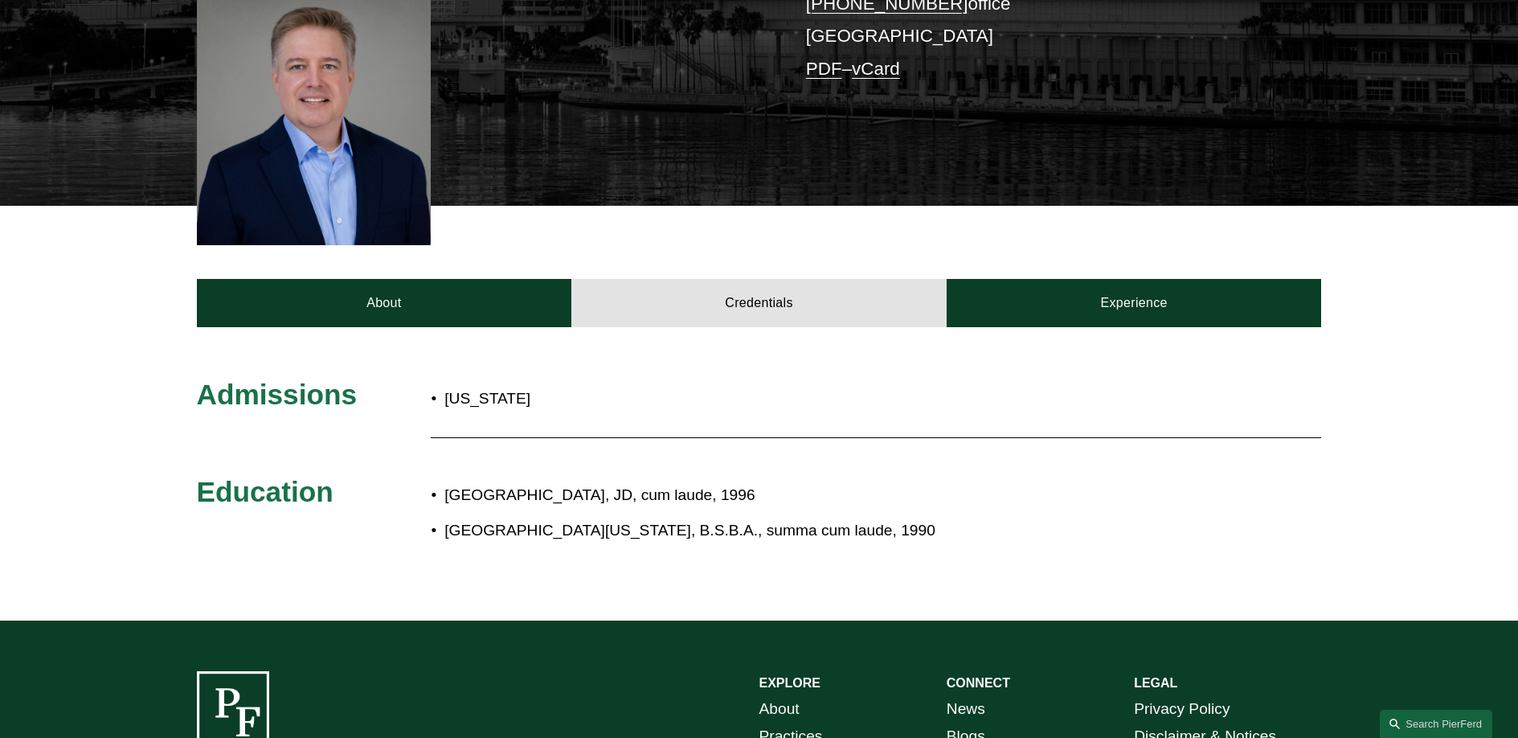
click at [1129, 230] on div "About Credentials Experience" at bounding box center [759, 266] width 1518 height 121
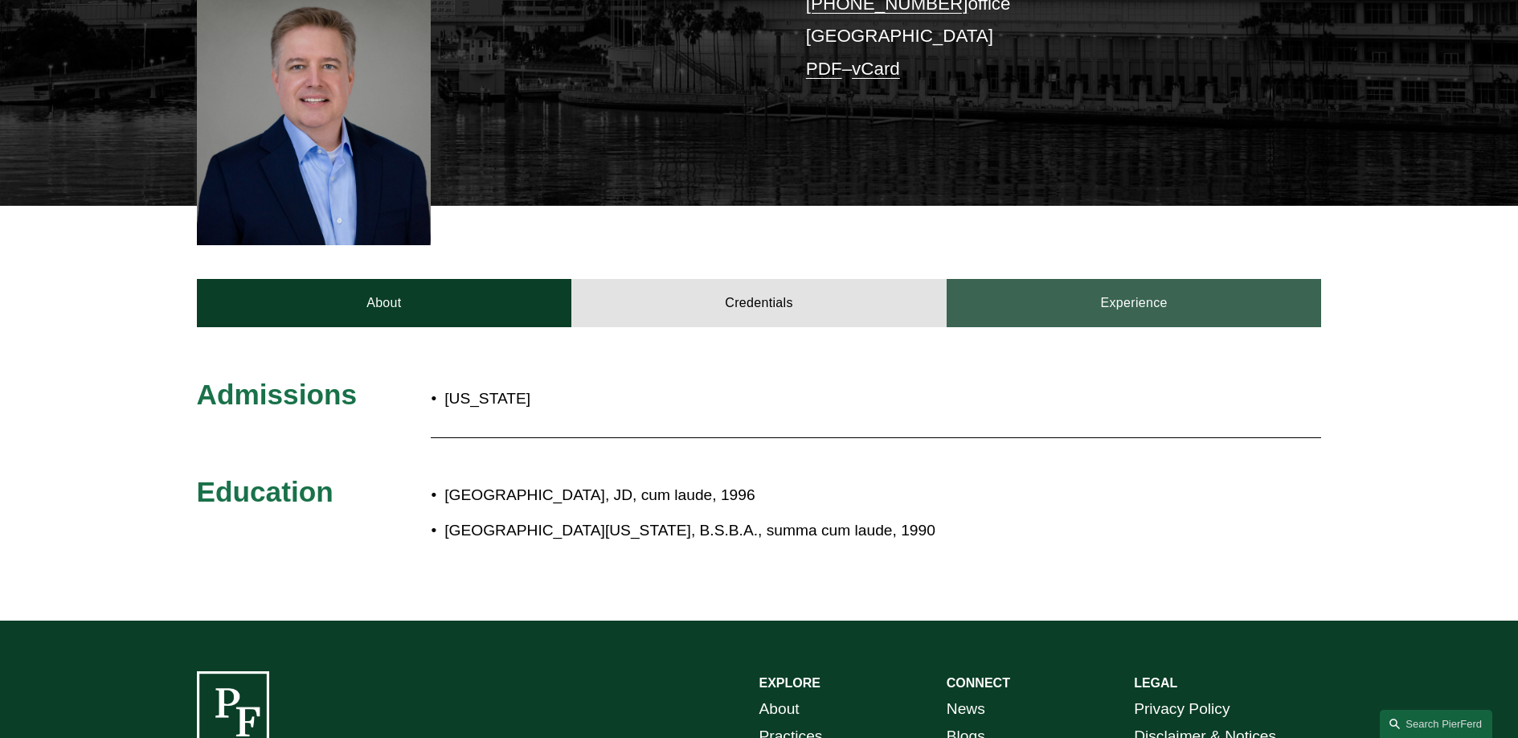
click at [1140, 279] on link "Experience" at bounding box center [1134, 303] width 375 height 48
click at [1125, 279] on link "Experience" at bounding box center [1134, 303] width 375 height 48
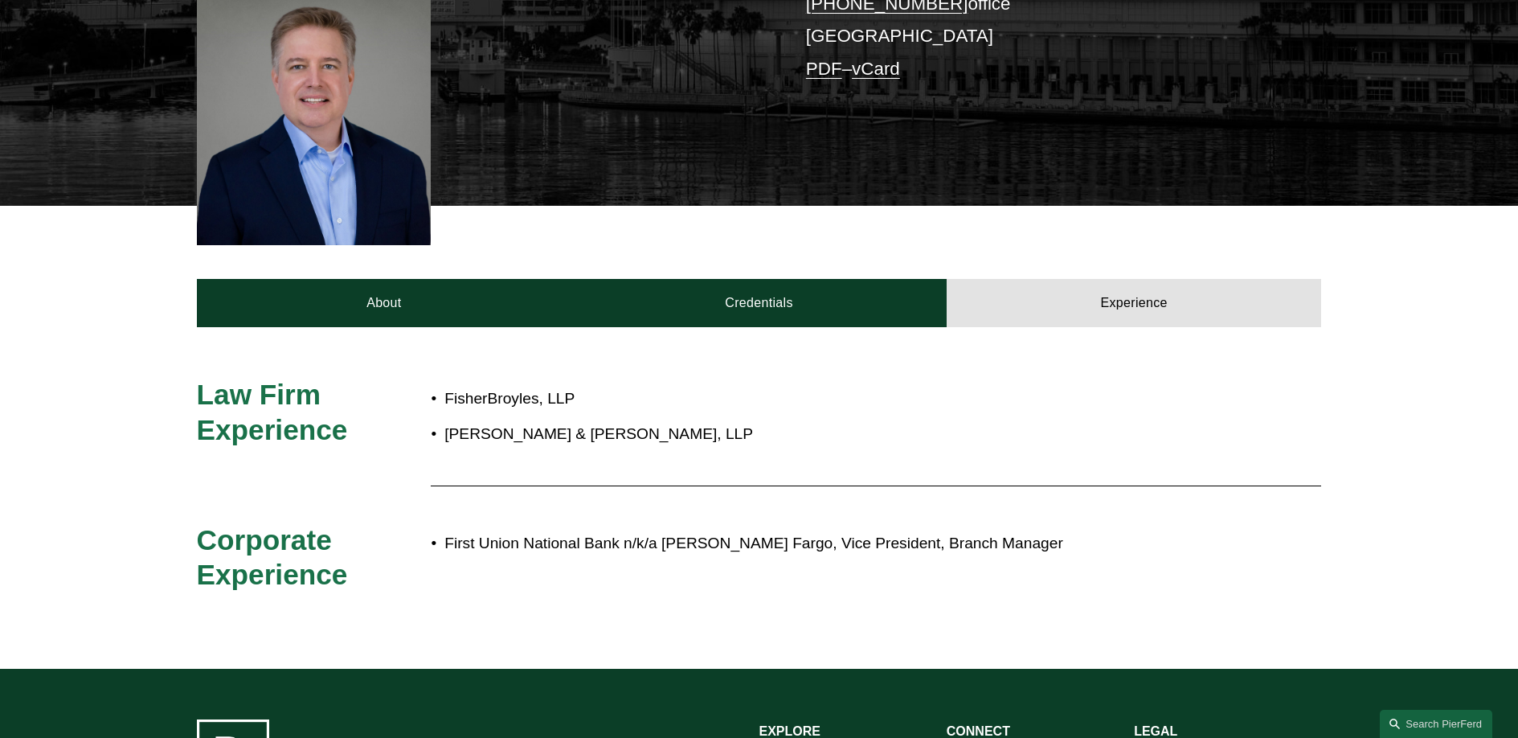
scroll to position [0, 0]
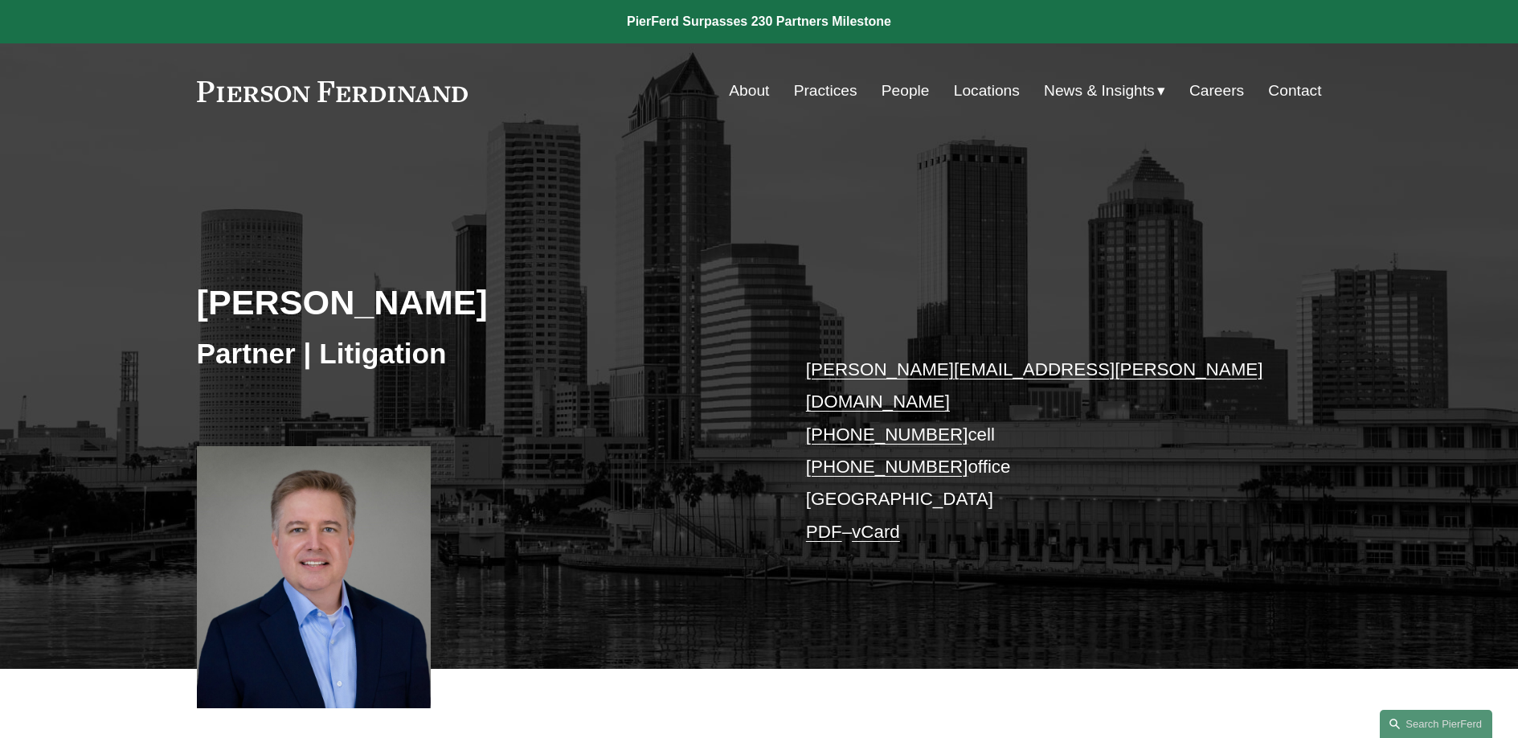
click at [883, 90] on link "People" at bounding box center [906, 91] width 48 height 31
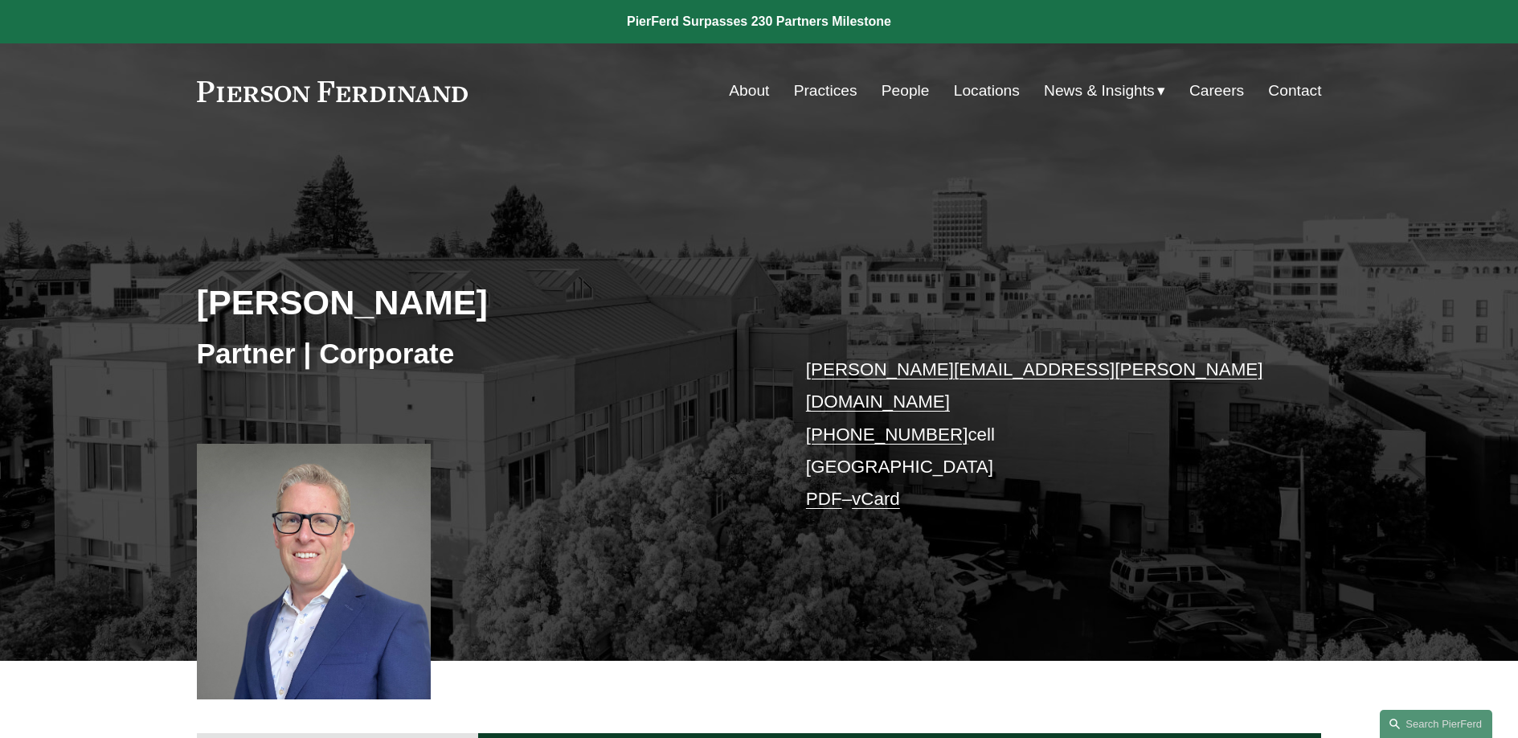
click at [571, 107] on div "Skip to Content About Practices People Locations" at bounding box center [759, 90] width 1518 height 95
click at [276, 305] on h2 "[PERSON_NAME]" at bounding box center [478, 302] width 563 height 42
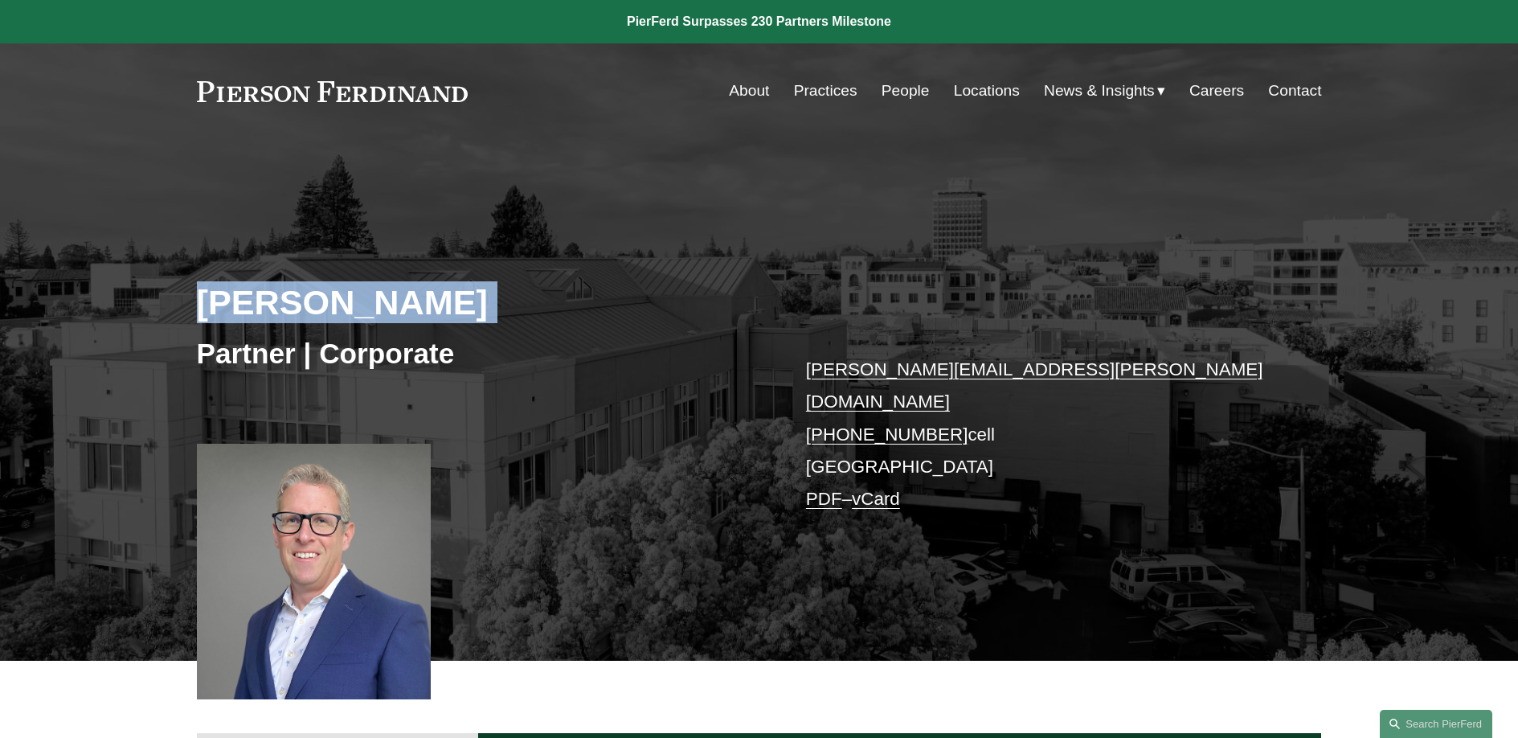
click at [276, 305] on h2 "[PERSON_NAME]" at bounding box center [478, 302] width 563 height 42
click at [249, 304] on h2 "[PERSON_NAME]" at bounding box center [478, 302] width 563 height 42
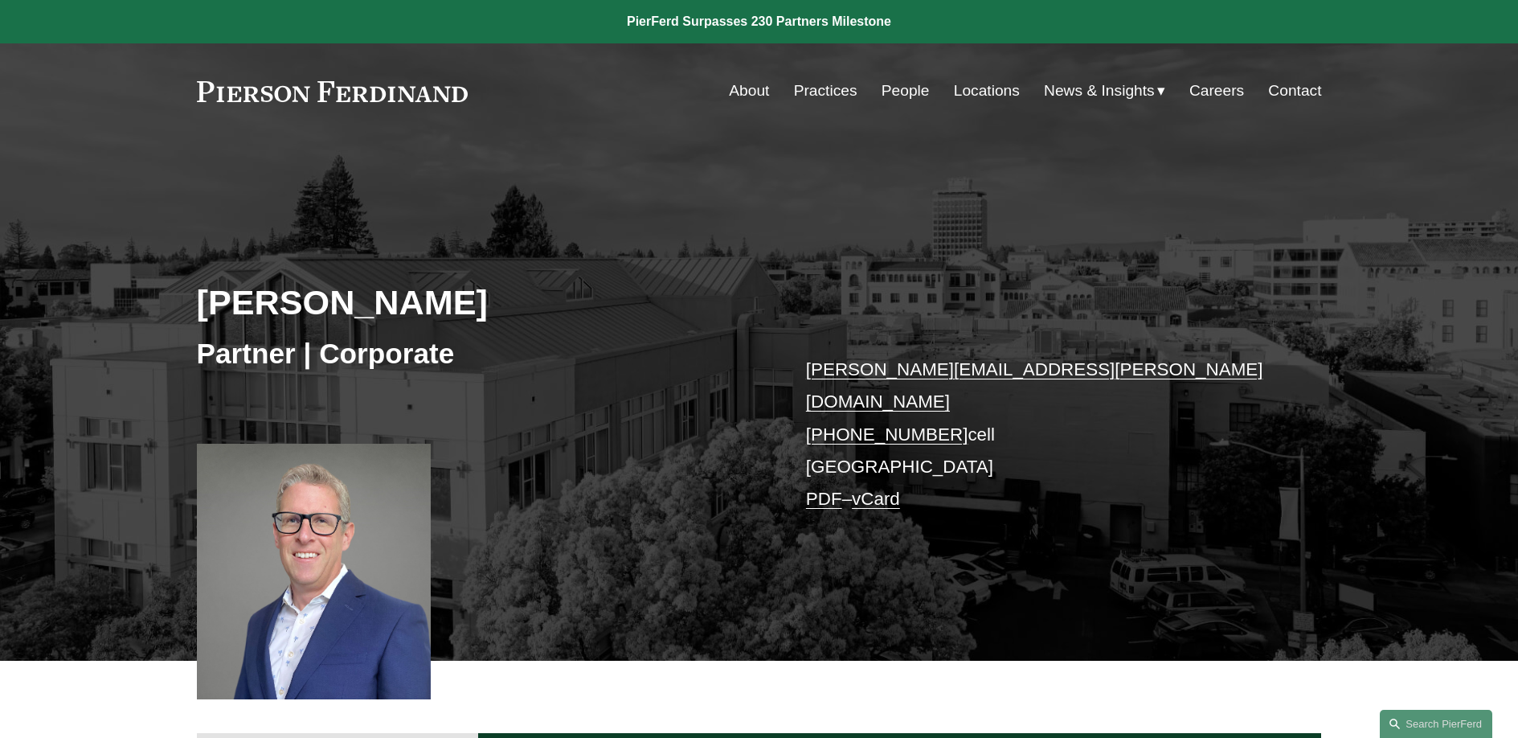
click at [249, 304] on h2 "[PERSON_NAME]" at bounding box center [478, 302] width 563 height 42
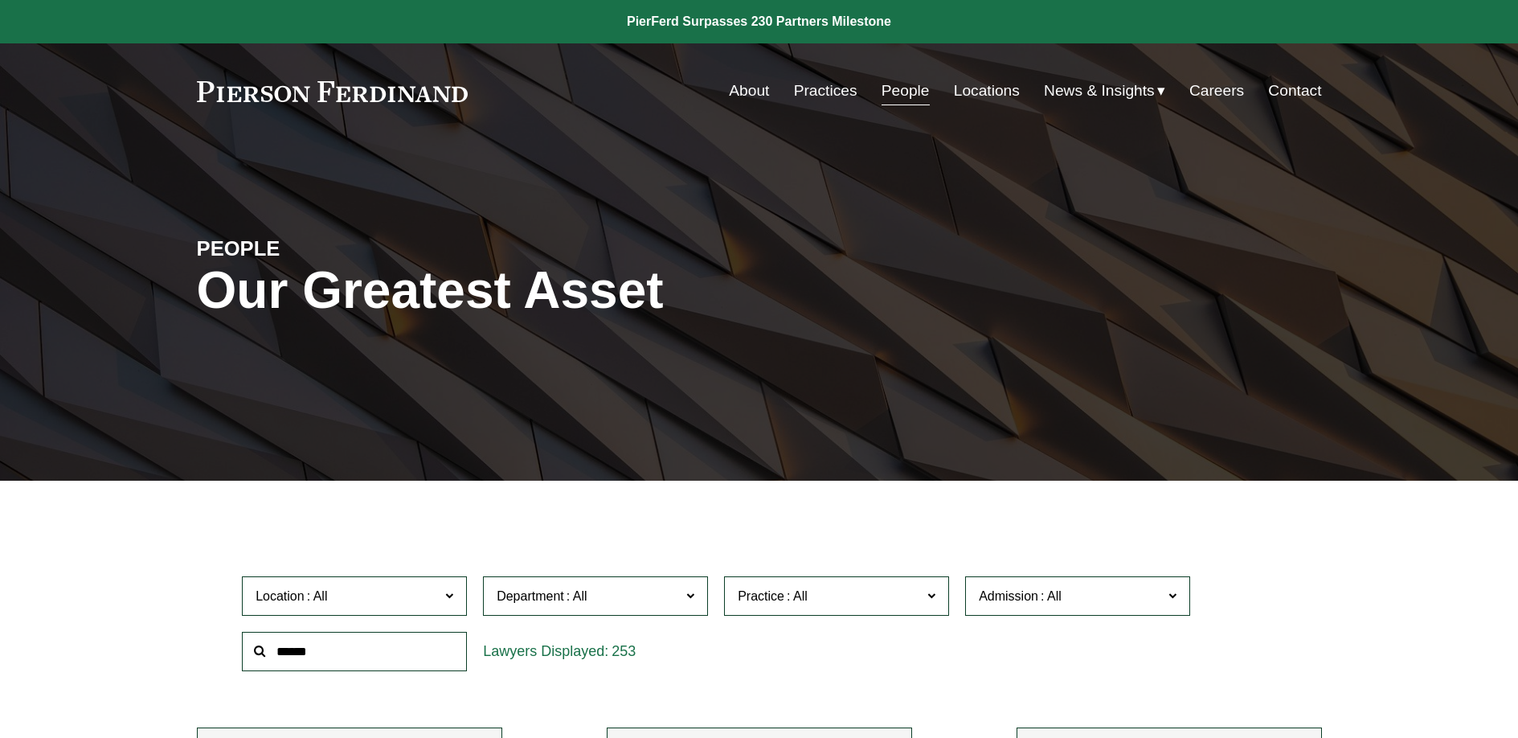
scroll to position [524, 0]
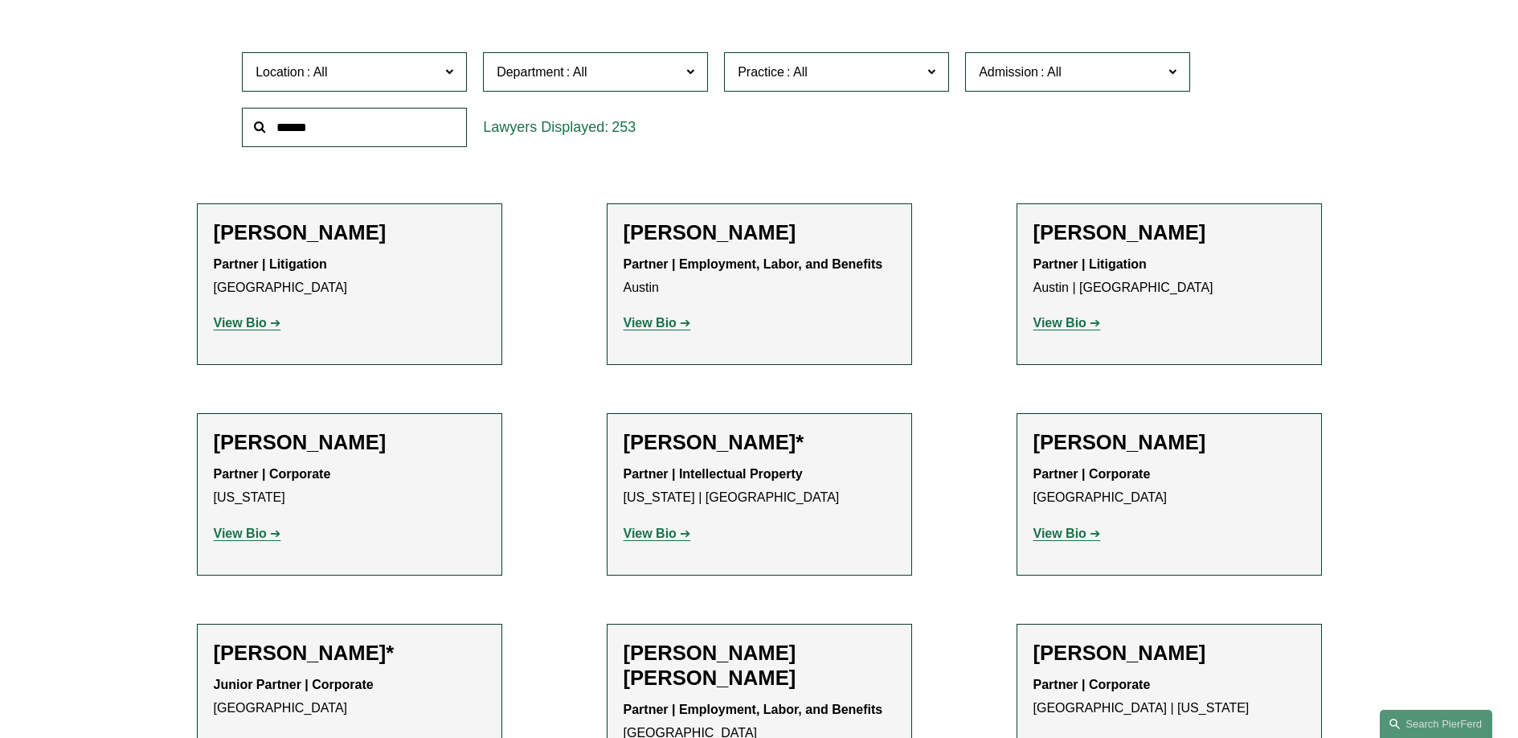
click at [325, 130] on input "text" at bounding box center [354, 127] width 225 height 39
type input "***"
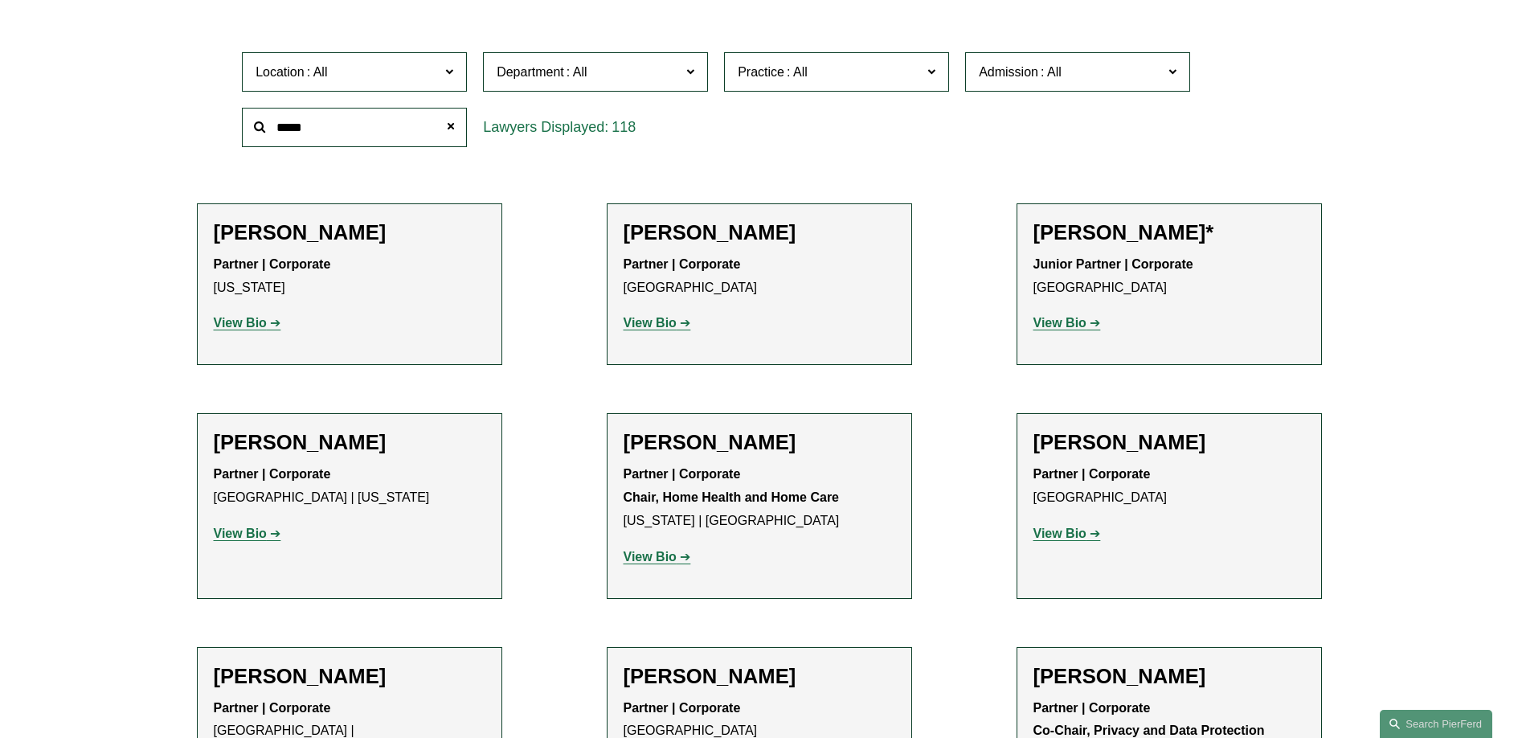
type input "*****"
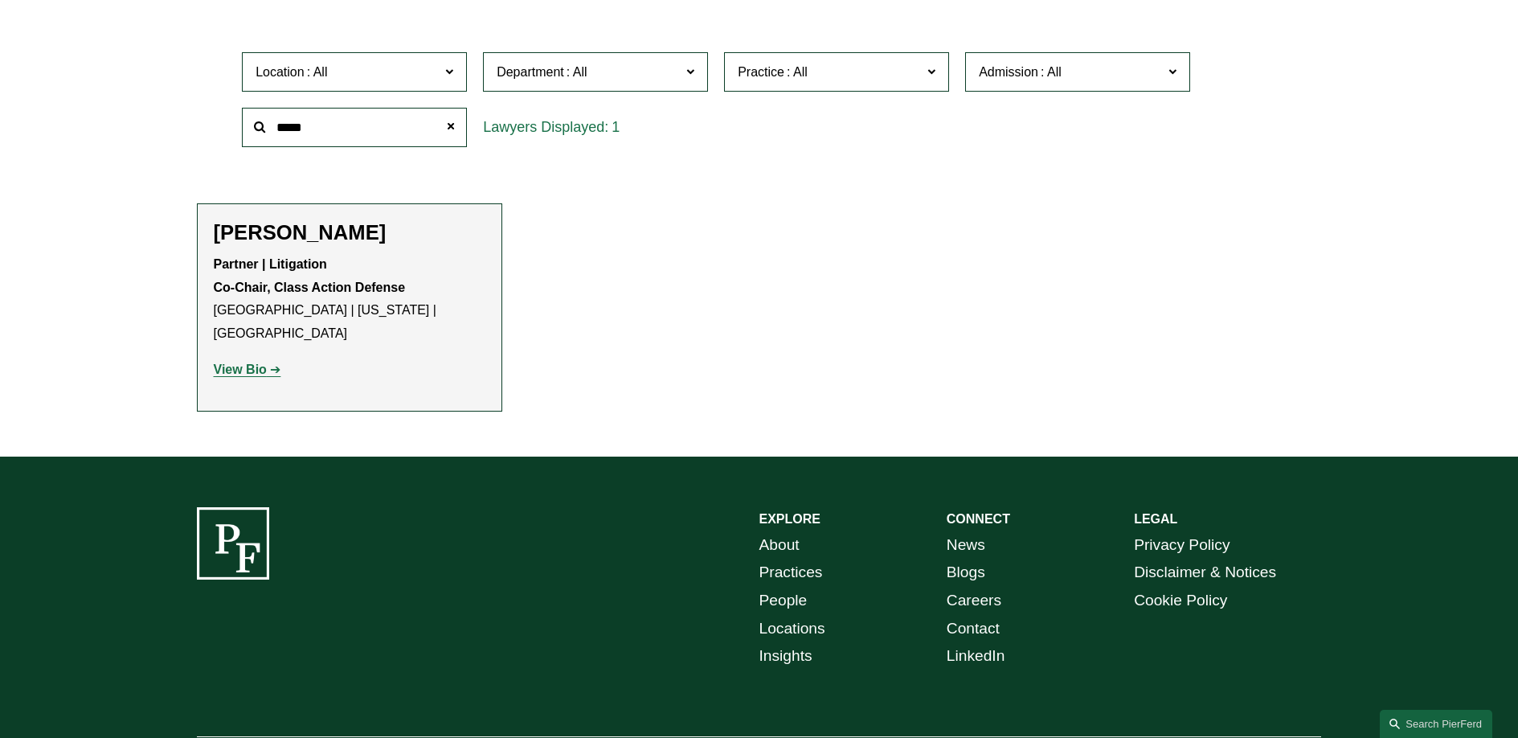
click at [257, 363] on strong "View Bio" at bounding box center [240, 370] width 53 height 14
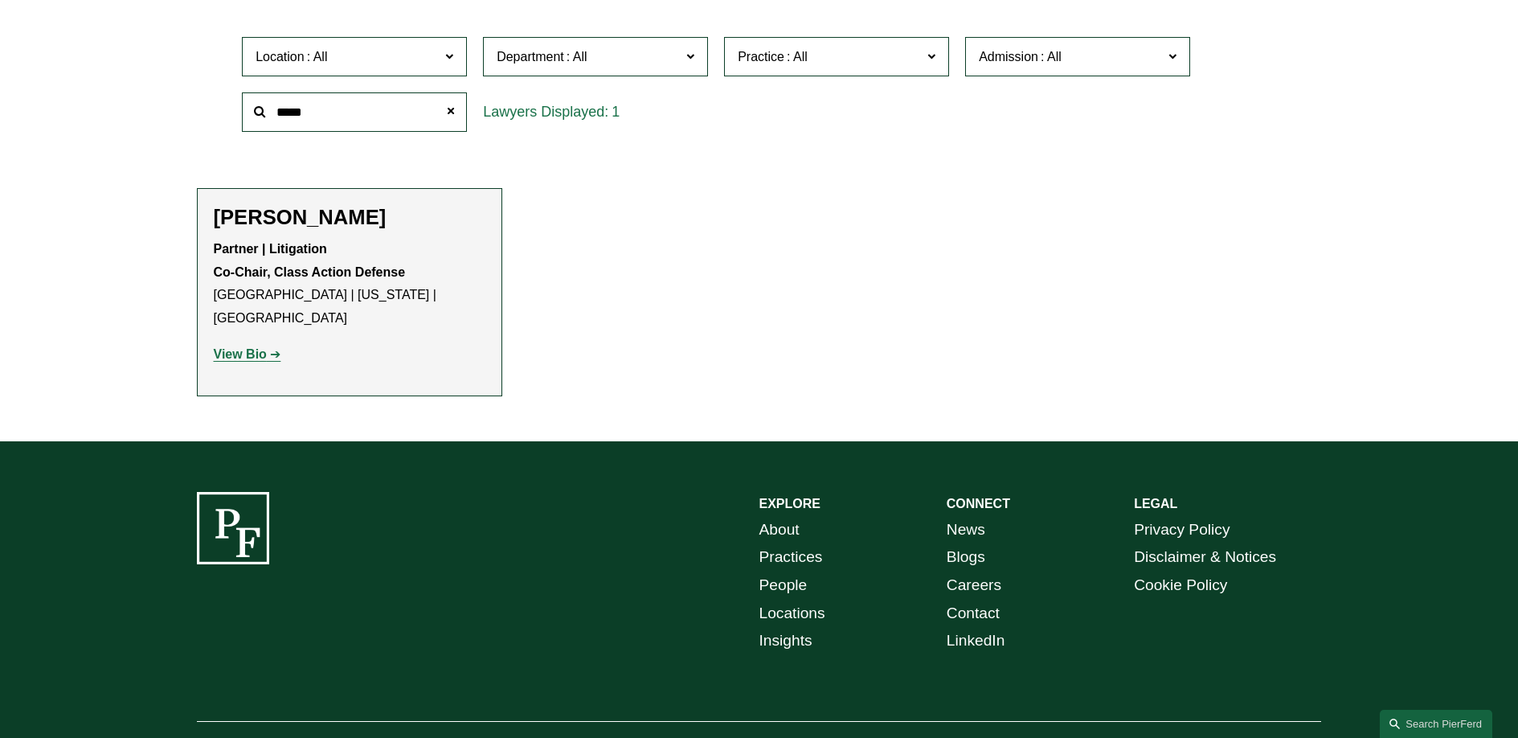
scroll to position [541, 0]
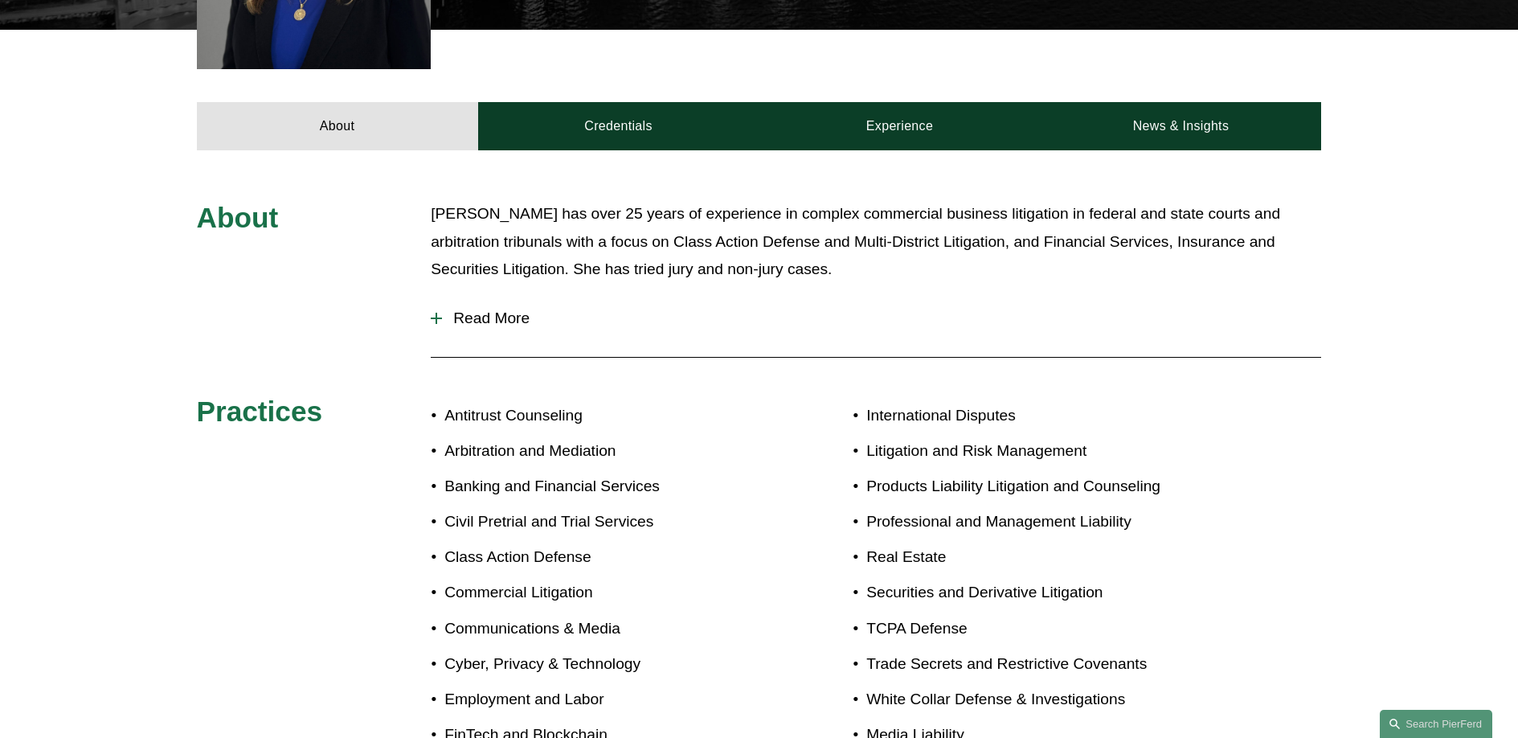
scroll to position [670, 0]
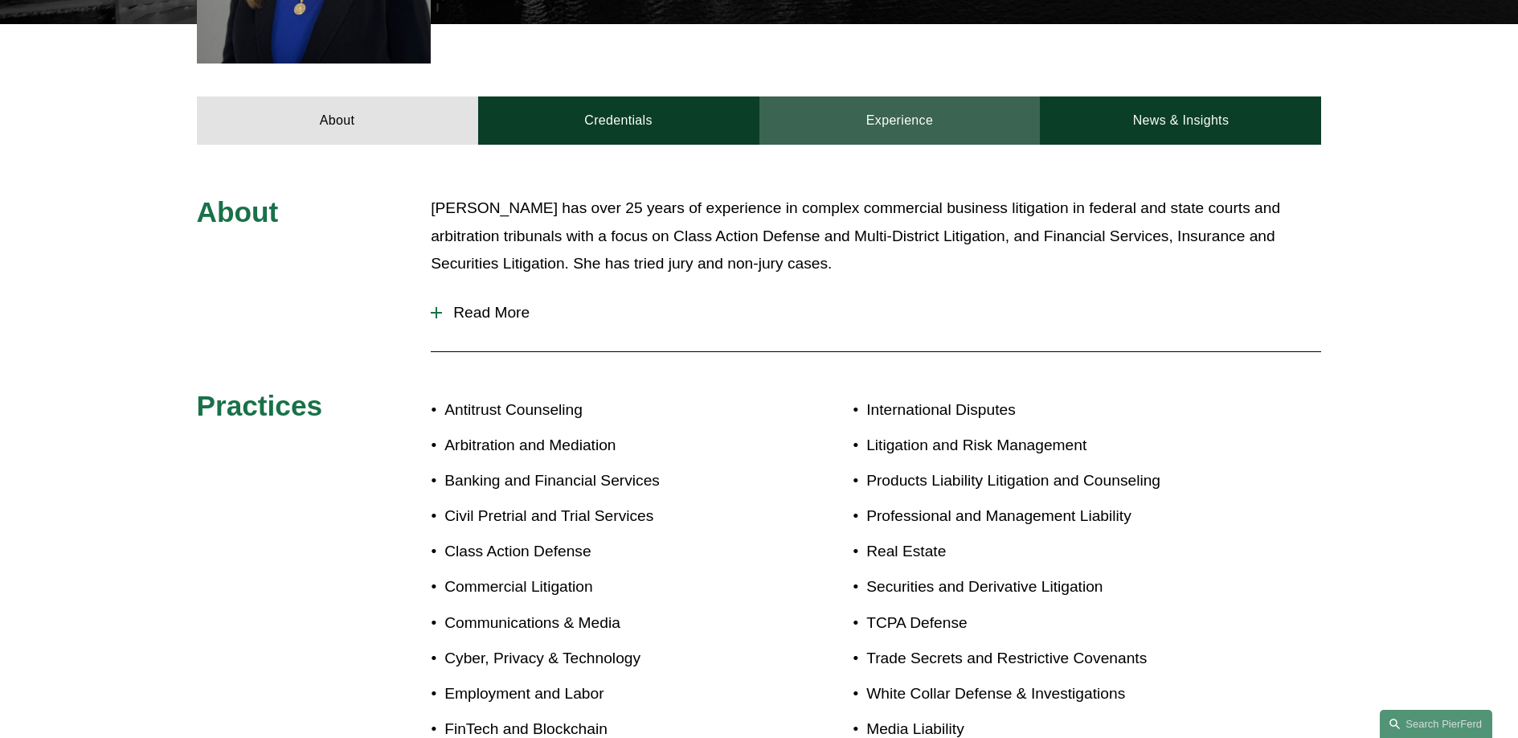
click at [915, 113] on link "Experience" at bounding box center [900, 120] width 281 height 48
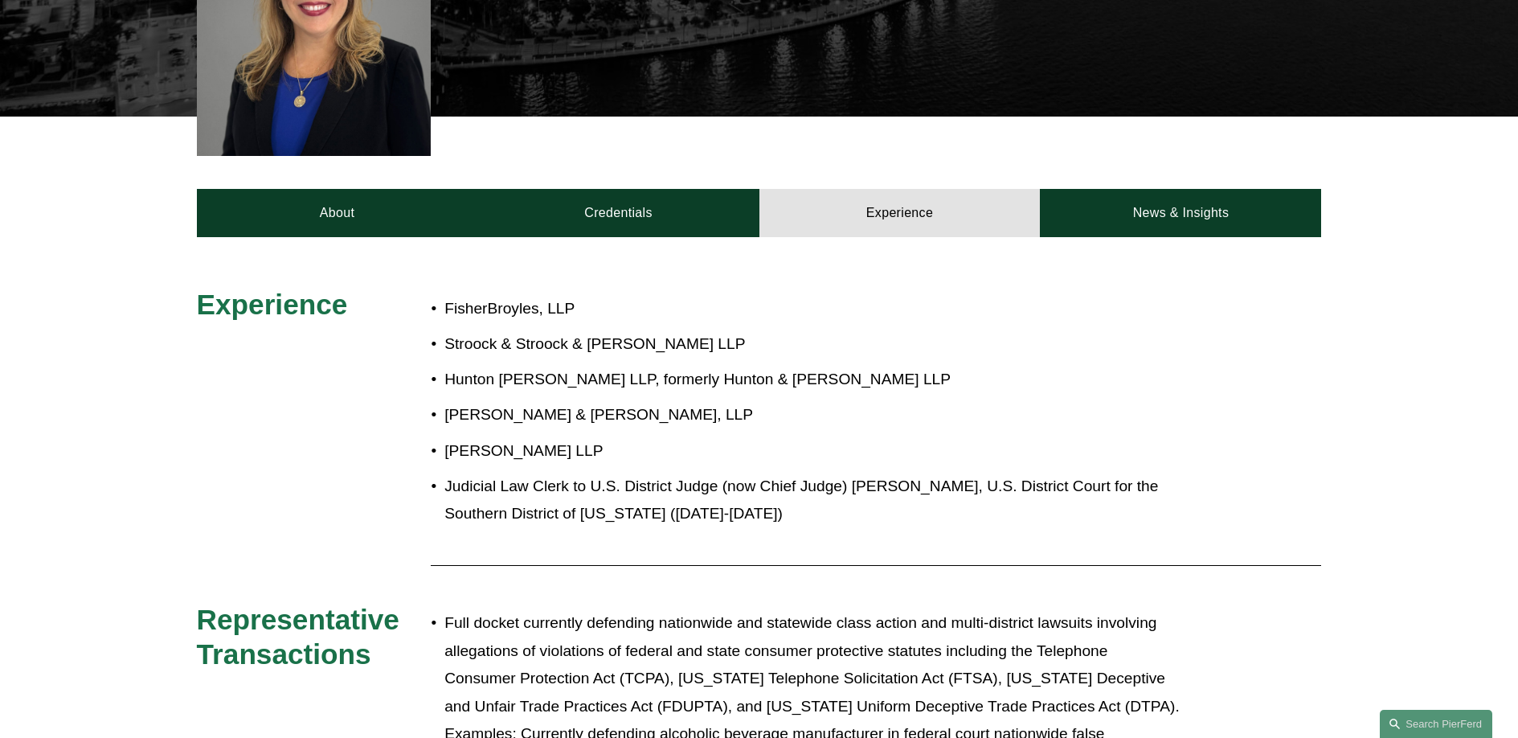
scroll to position [390, 0]
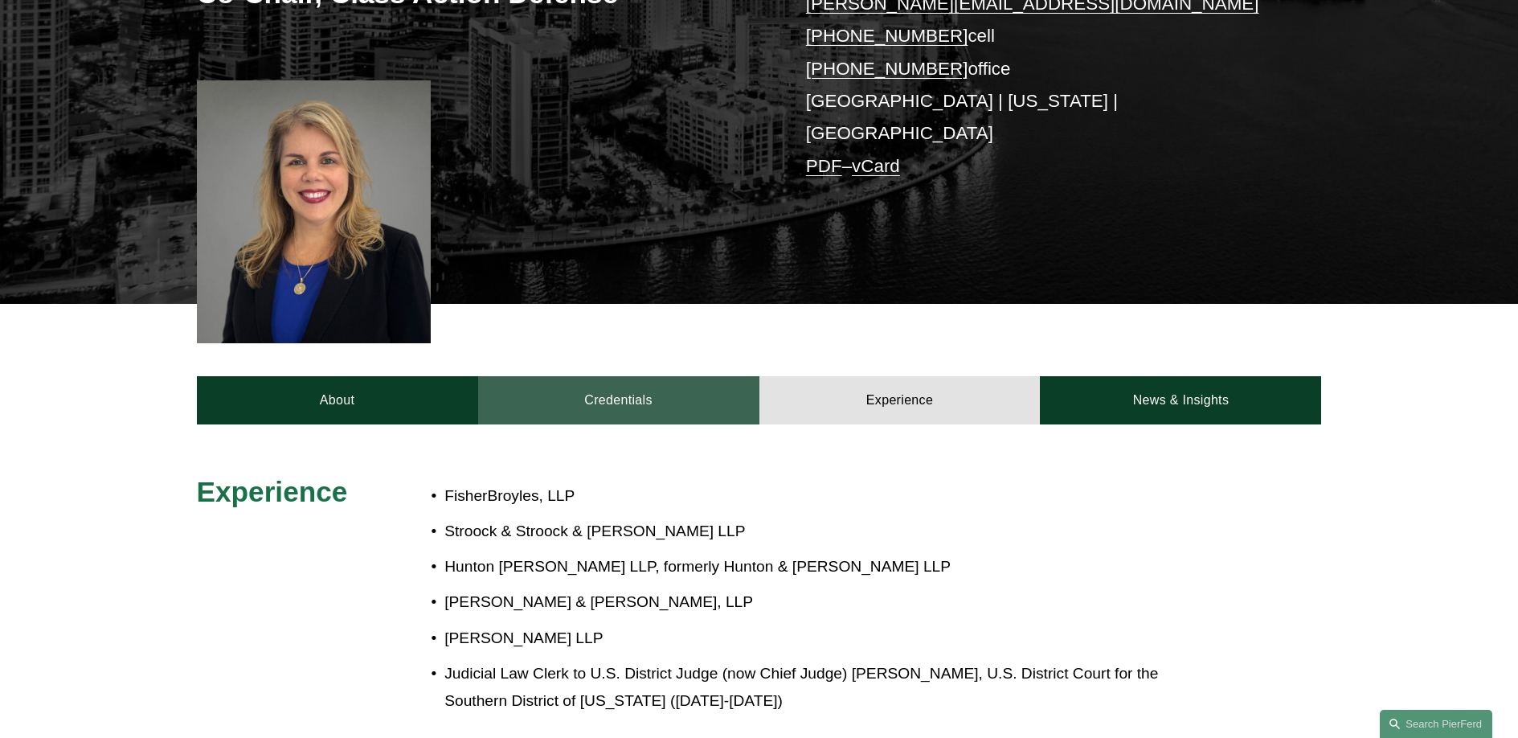
click at [606, 376] on link "Credentials" at bounding box center [618, 400] width 281 height 48
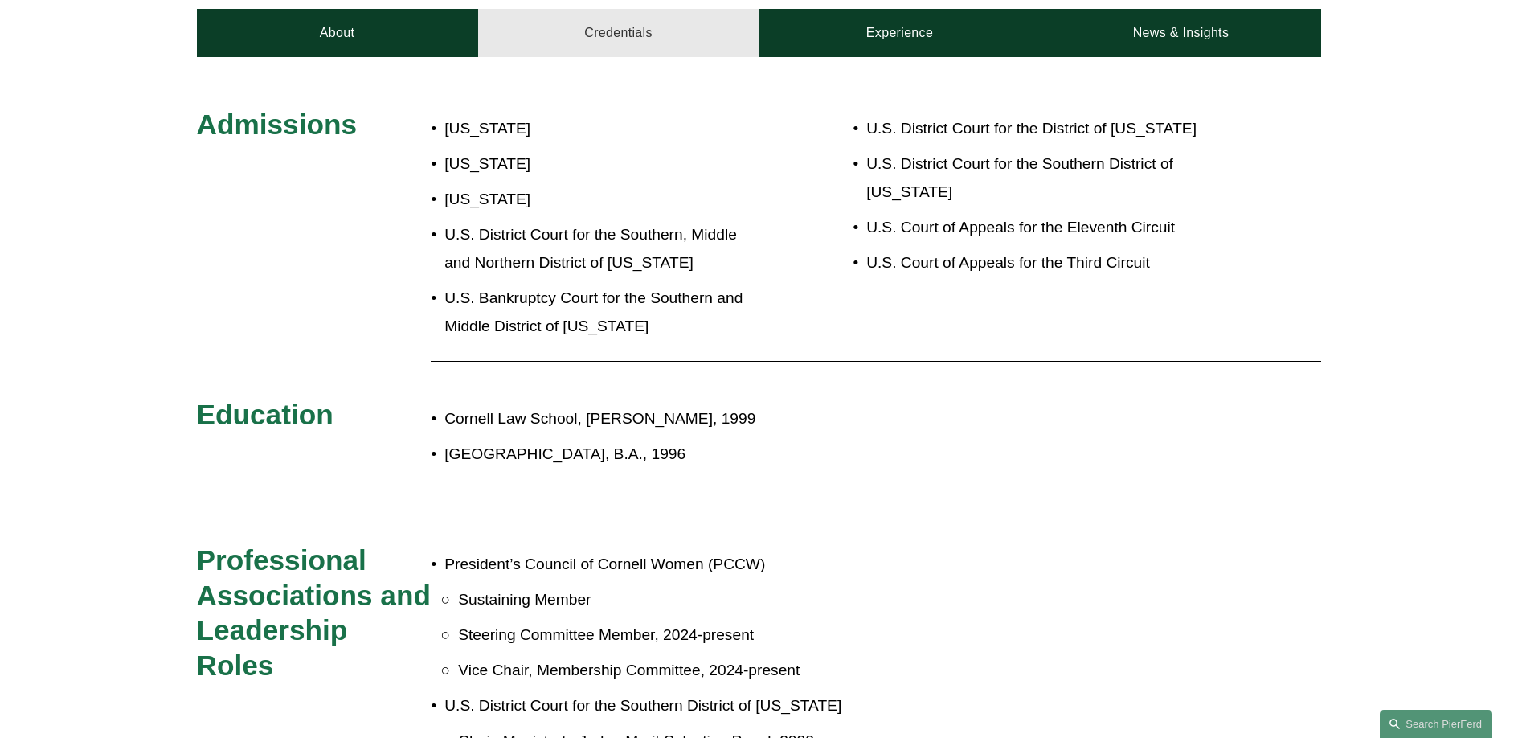
scroll to position [772, 0]
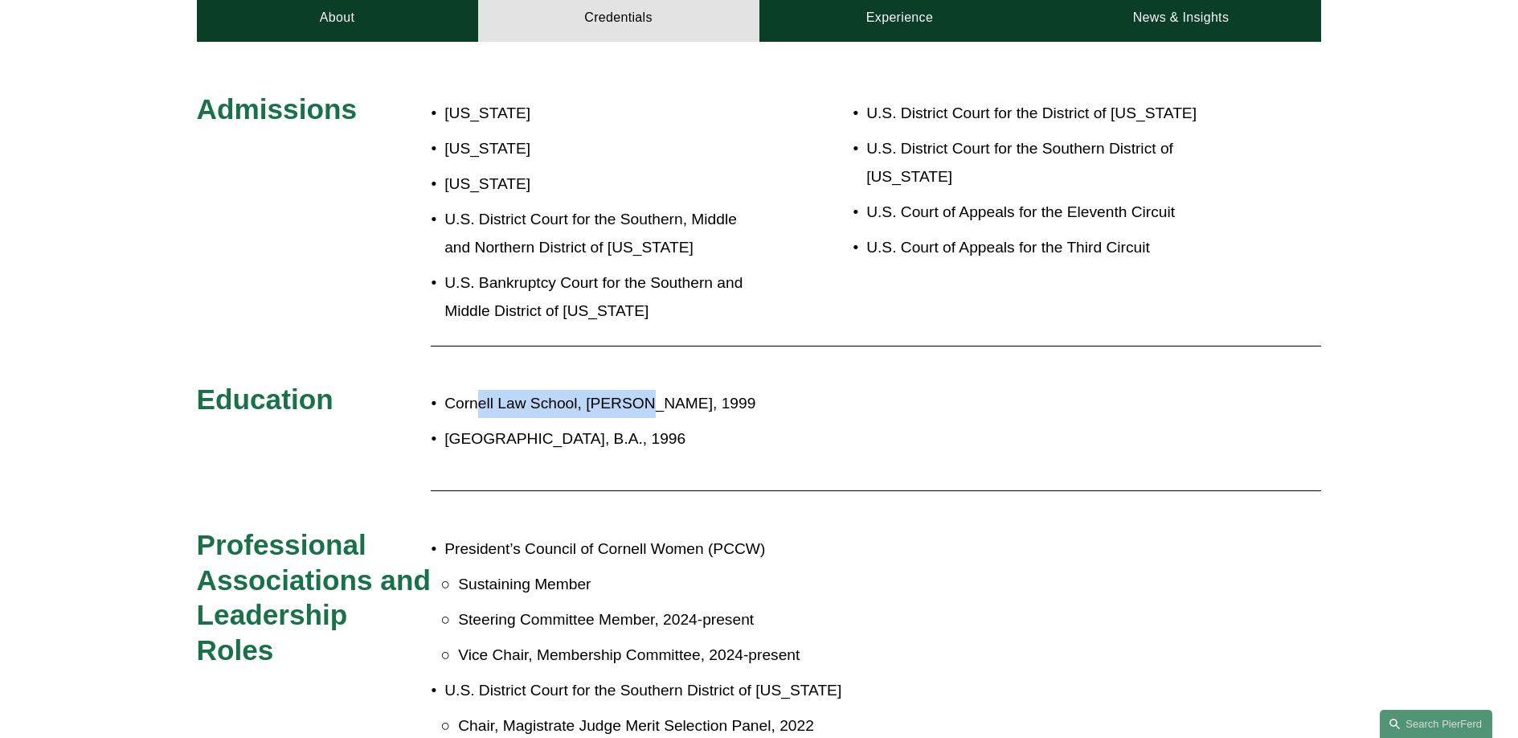
drag, startPoint x: 475, startPoint y: 386, endPoint x: 633, endPoint y: 386, distance: 157.5
click at [633, 390] on p "Cornell Law School, J.D., 1999" at bounding box center [812, 404] width 736 height 28
click at [633, 390] on p "Cornell Law School, [PERSON_NAME], 1999" at bounding box center [812, 404] width 736 height 28
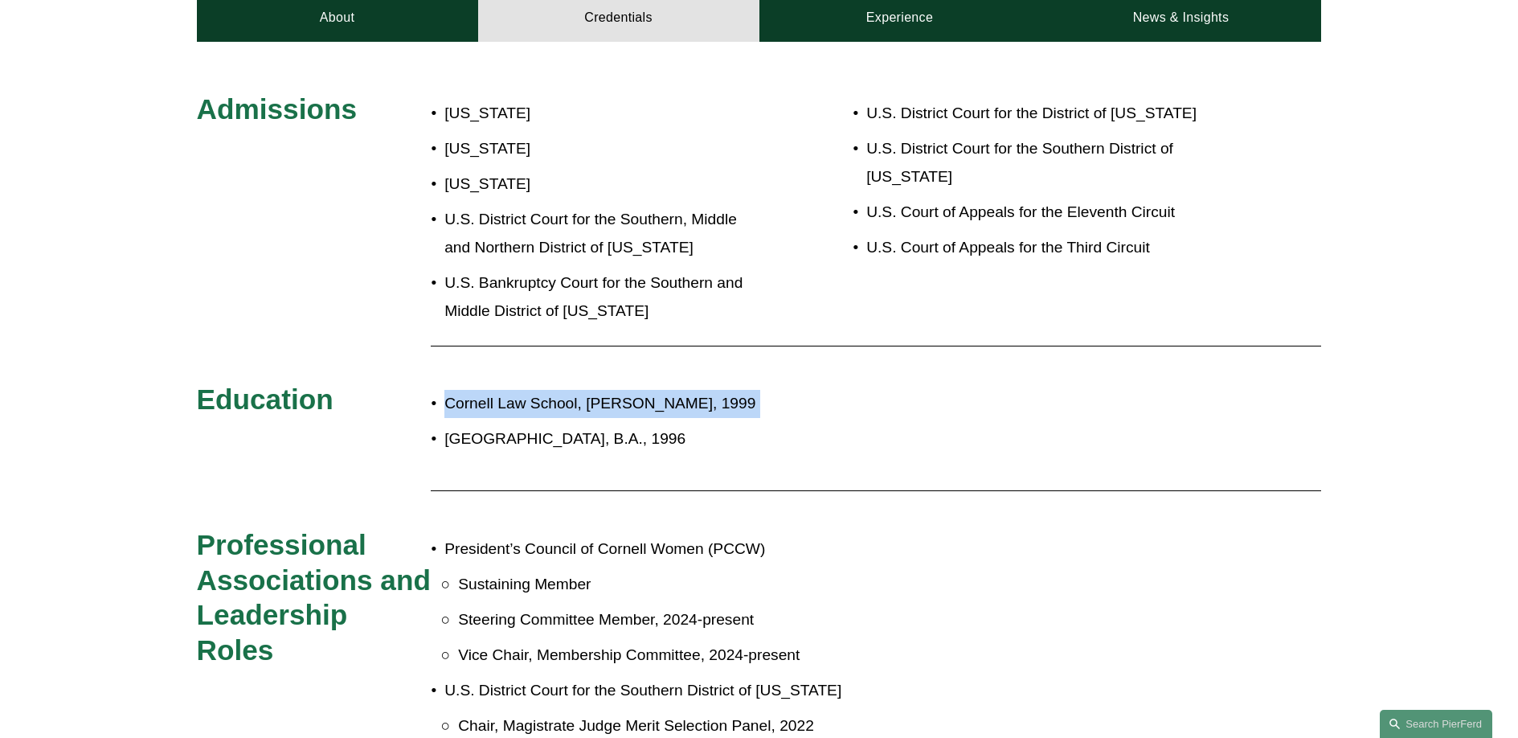
click at [633, 390] on p "Cornell Law School, [PERSON_NAME], 1999" at bounding box center [812, 404] width 736 height 28
click at [624, 390] on p "Cornell Law School, [PERSON_NAME], 1999" at bounding box center [812, 404] width 736 height 28
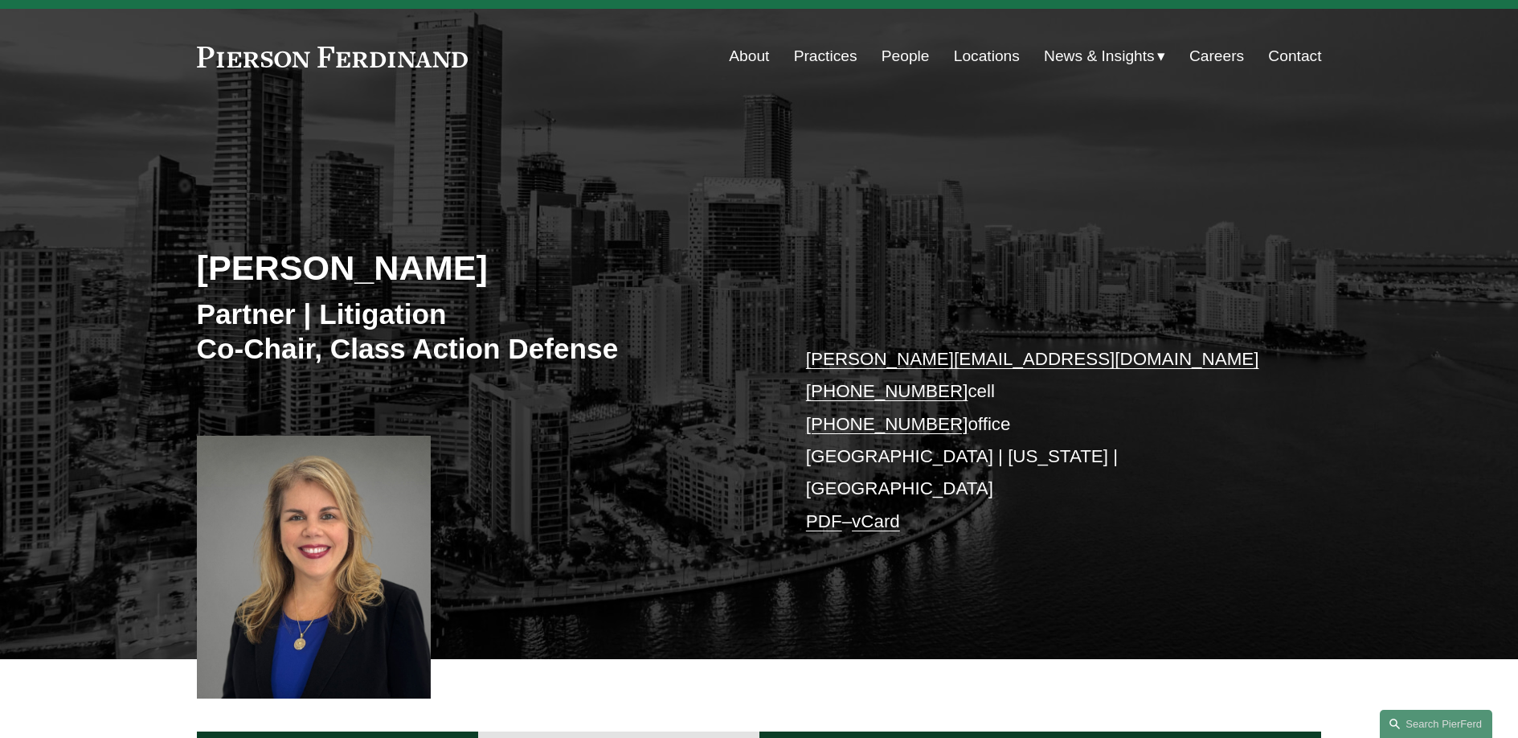
scroll to position [0, 0]
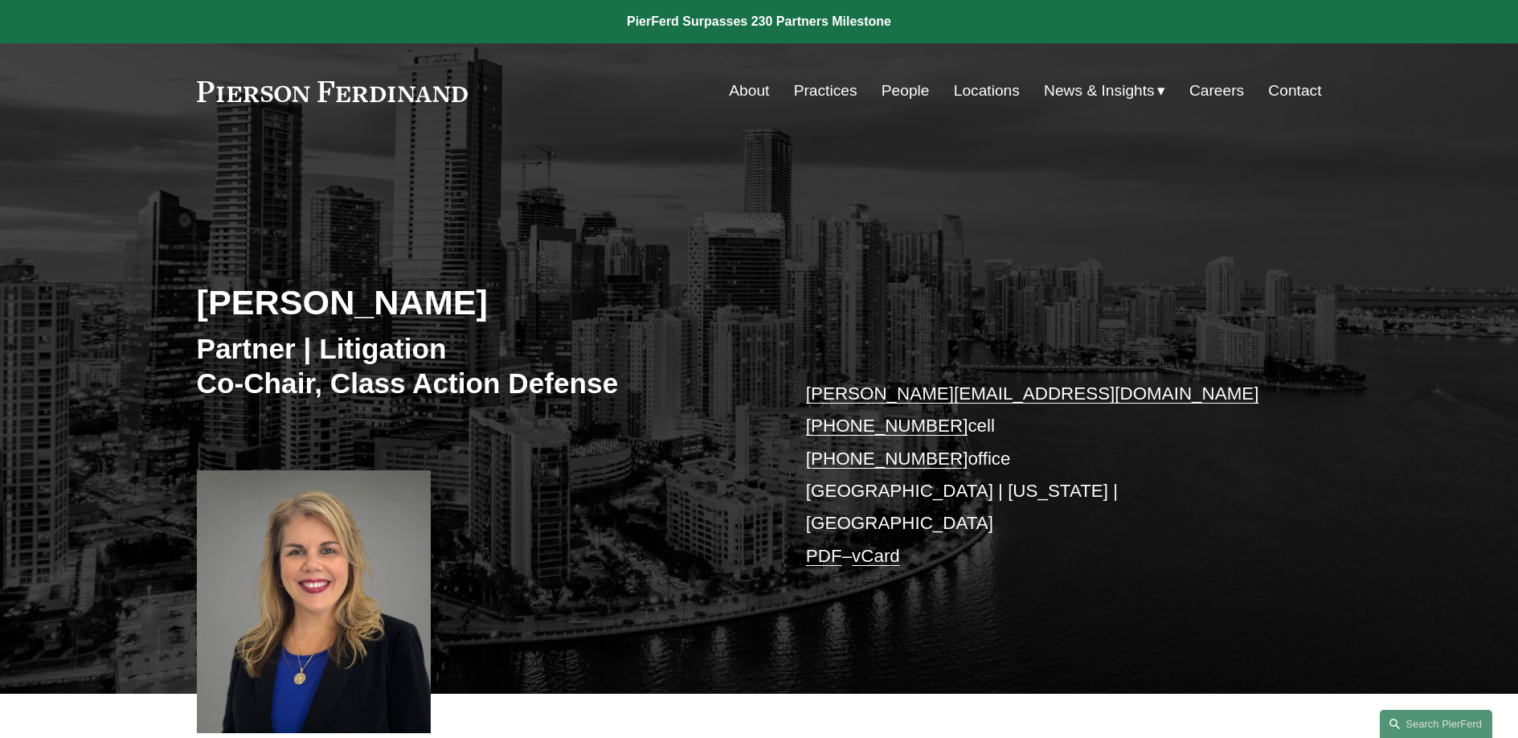
click at [578, 179] on div "Irene Oria Partner | Litigation Co-Chair, Class Action Defense irene.oria@pierf…" at bounding box center [759, 416] width 1518 height 555
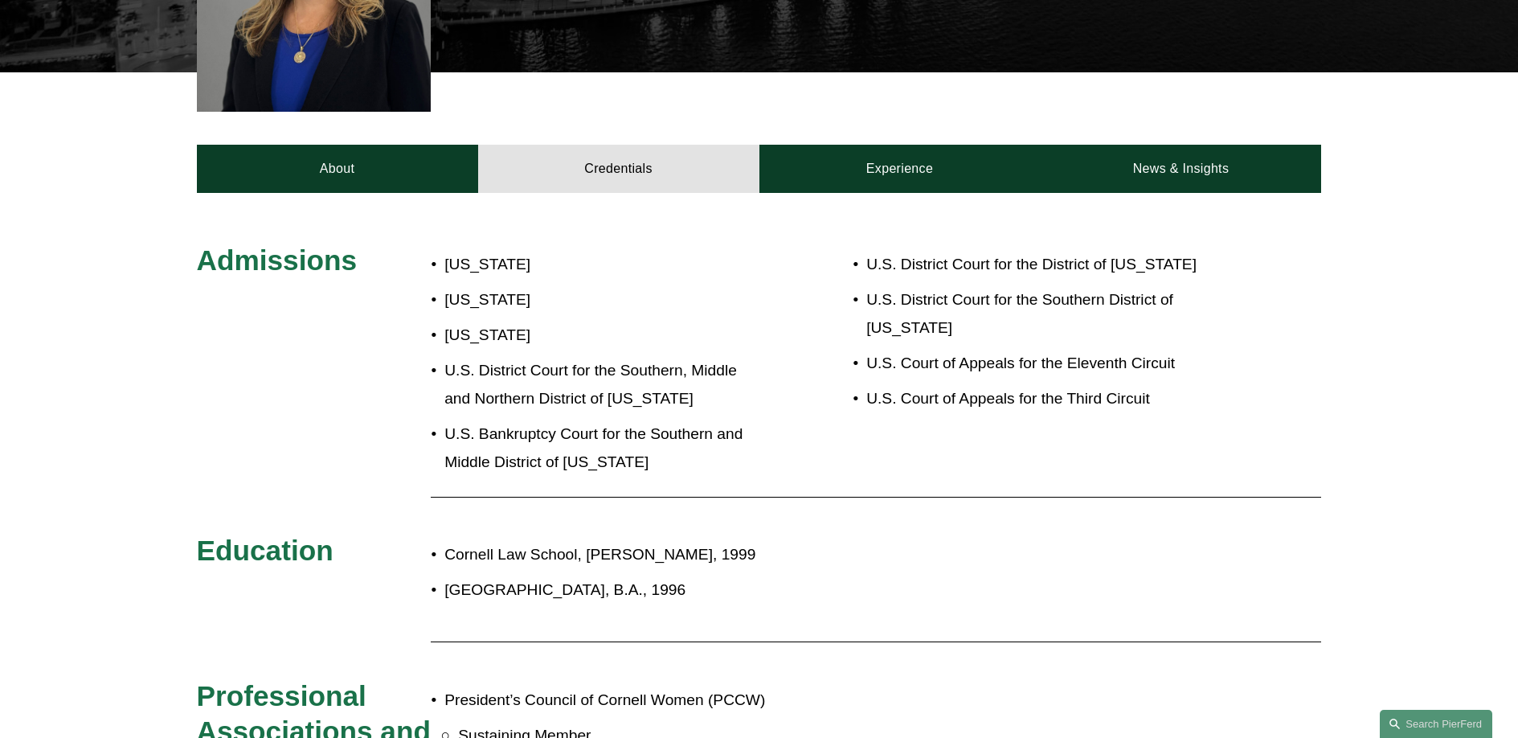
scroll to position [331, 0]
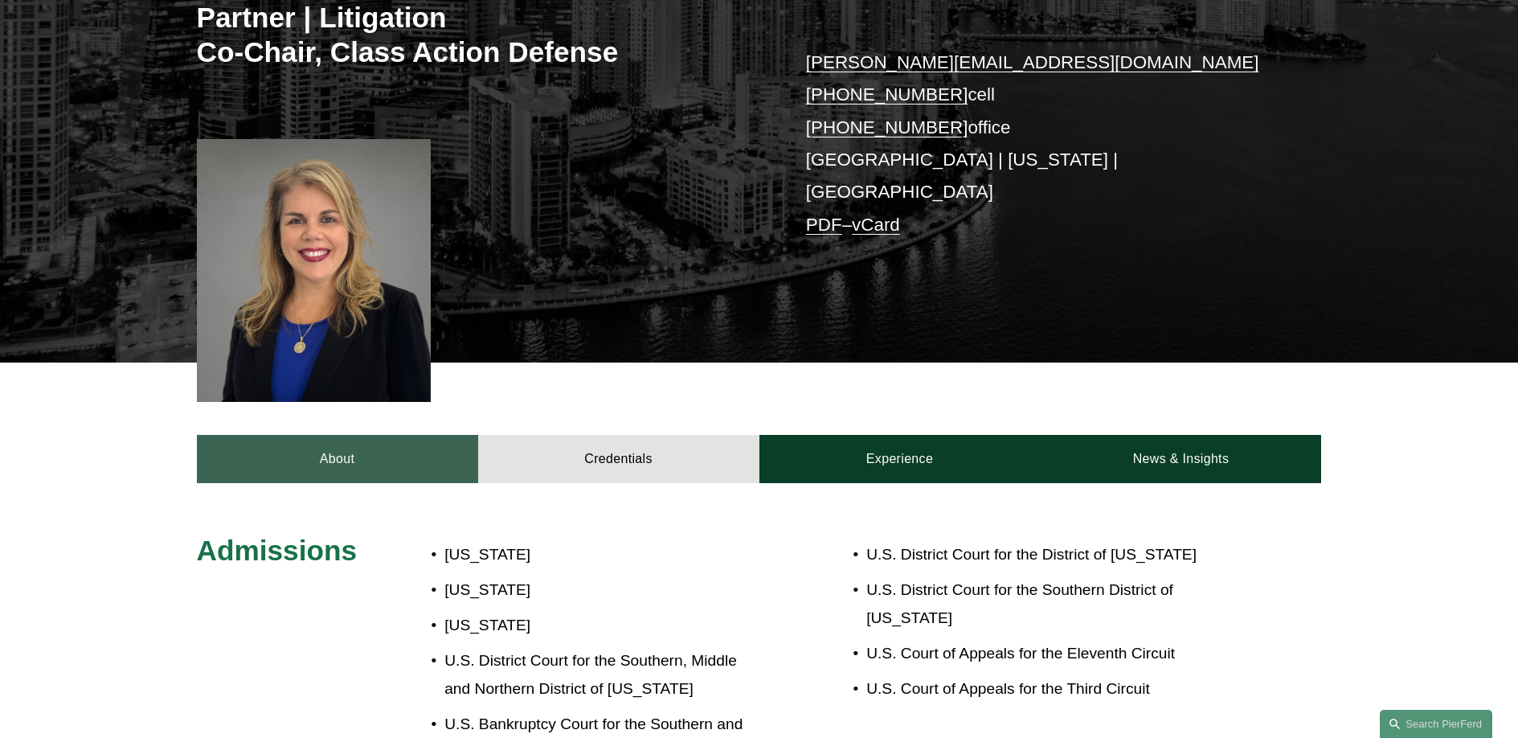
click at [285, 438] on link "About" at bounding box center [337, 459] width 281 height 48
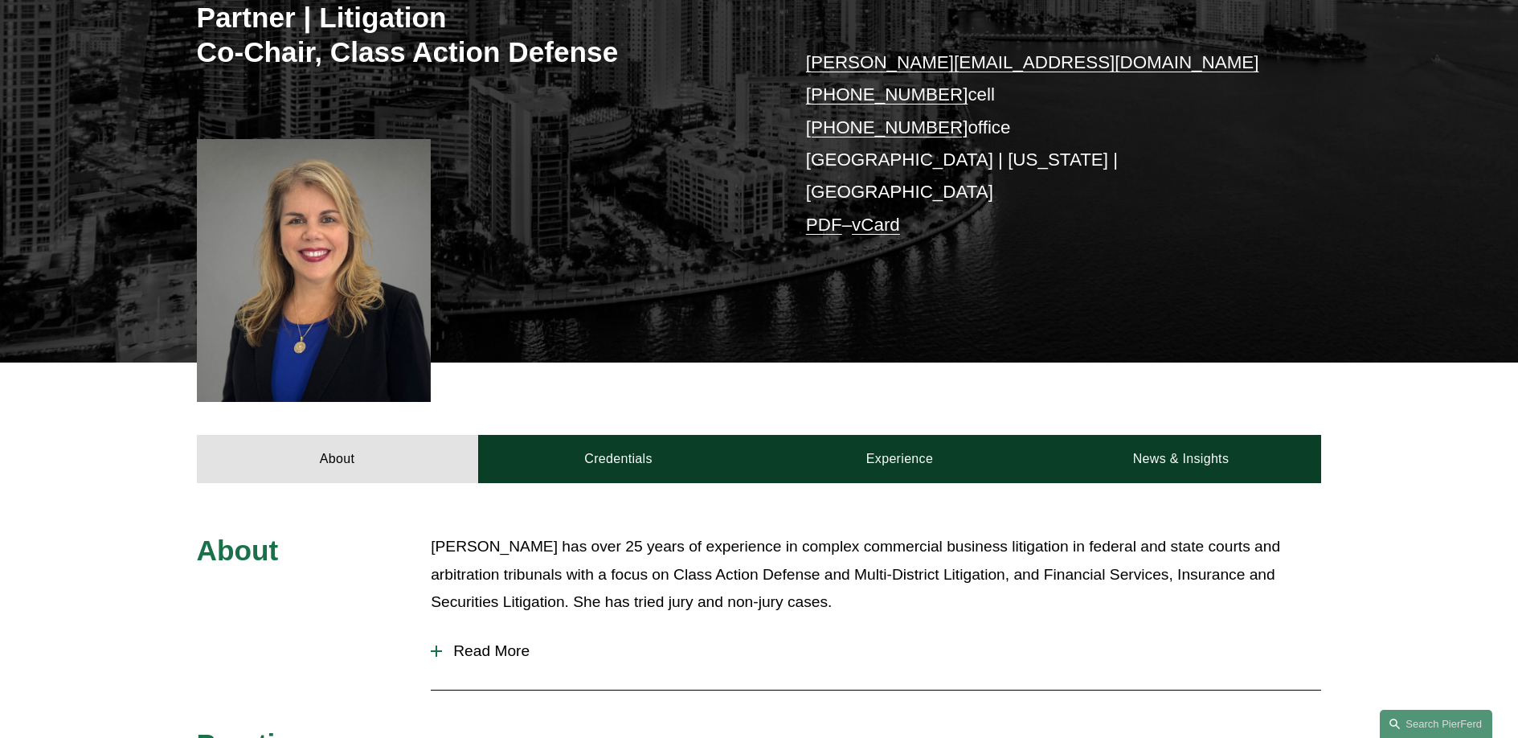
click at [462, 642] on span "Read More" at bounding box center [881, 651] width 879 height 18
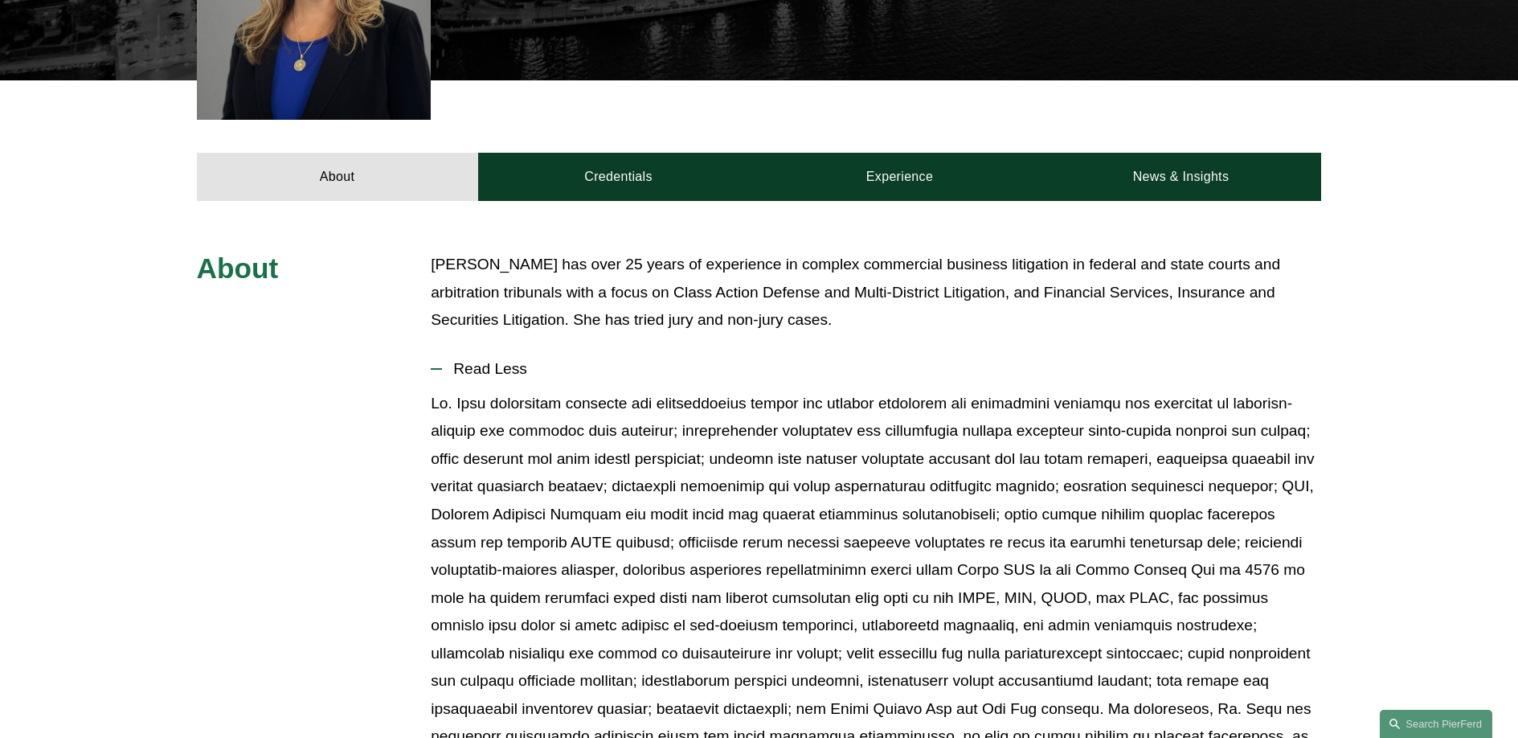
scroll to position [195, 0]
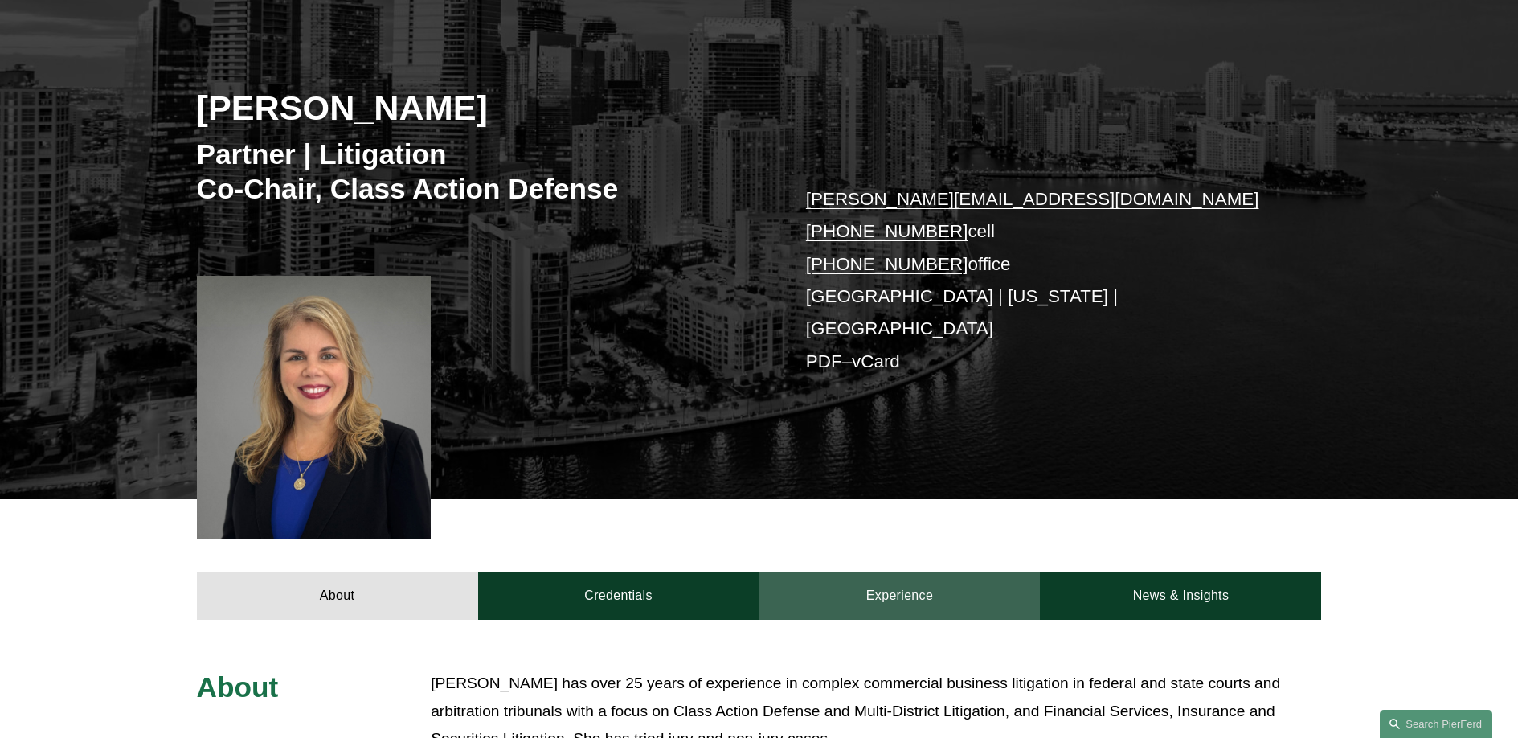
click at [875, 571] on link "Experience" at bounding box center [900, 595] width 281 height 48
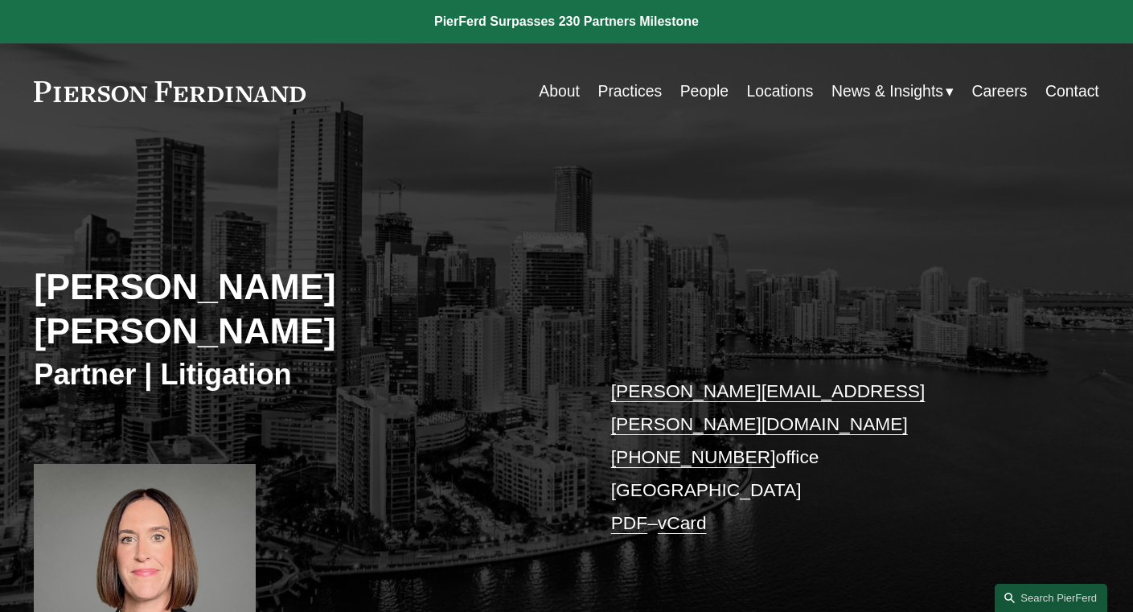
scroll to position [787, 0]
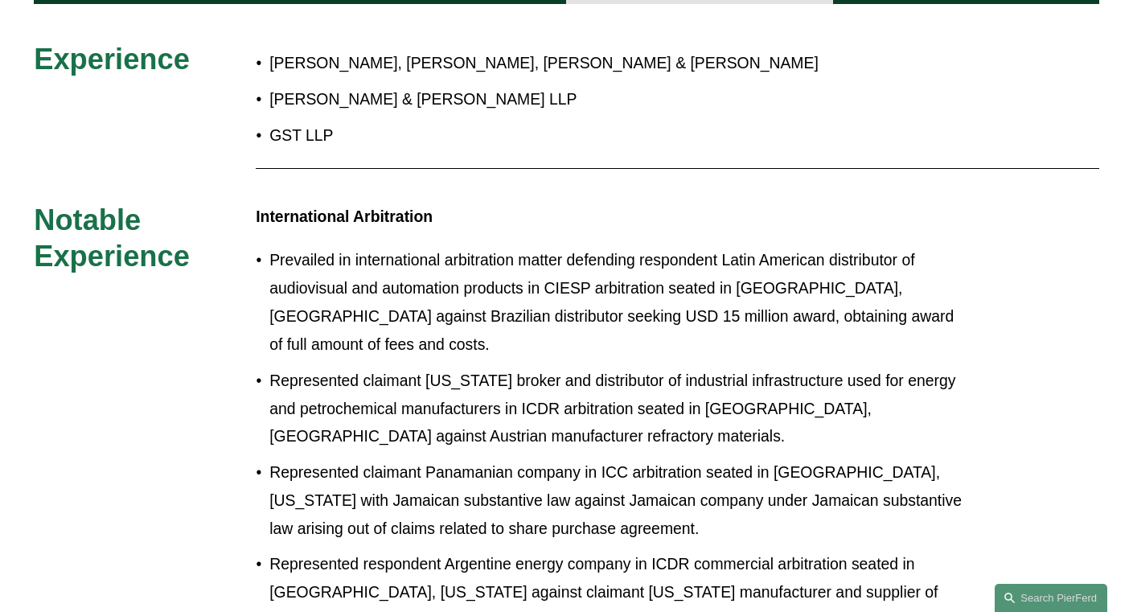
click at [554, 203] on p "International Arbitration" at bounding box center [611, 217] width 710 height 28
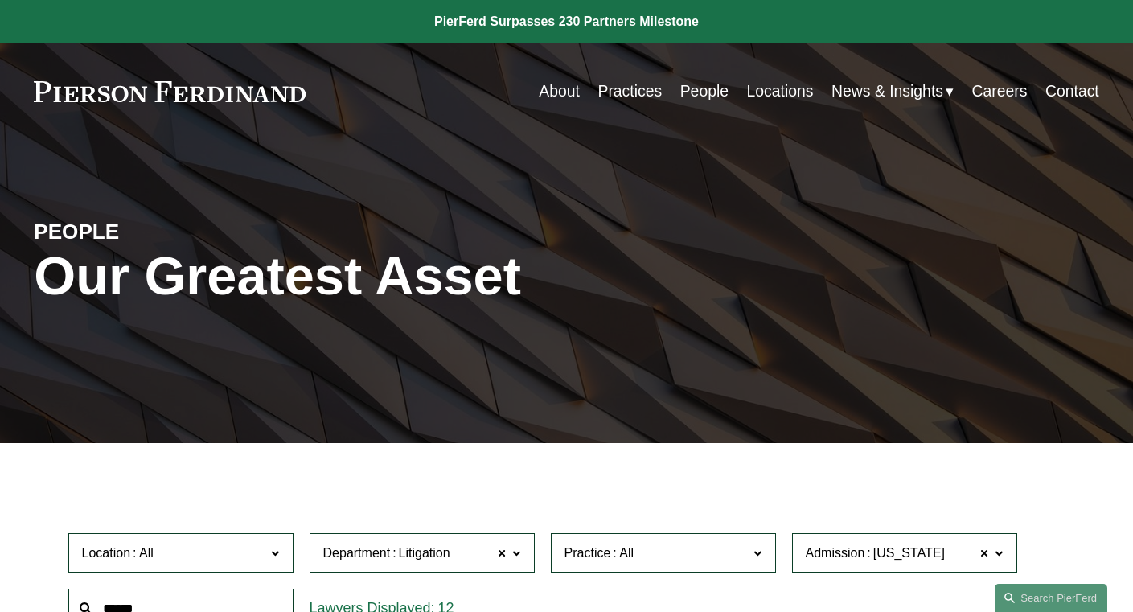
scroll to position [1301, 0]
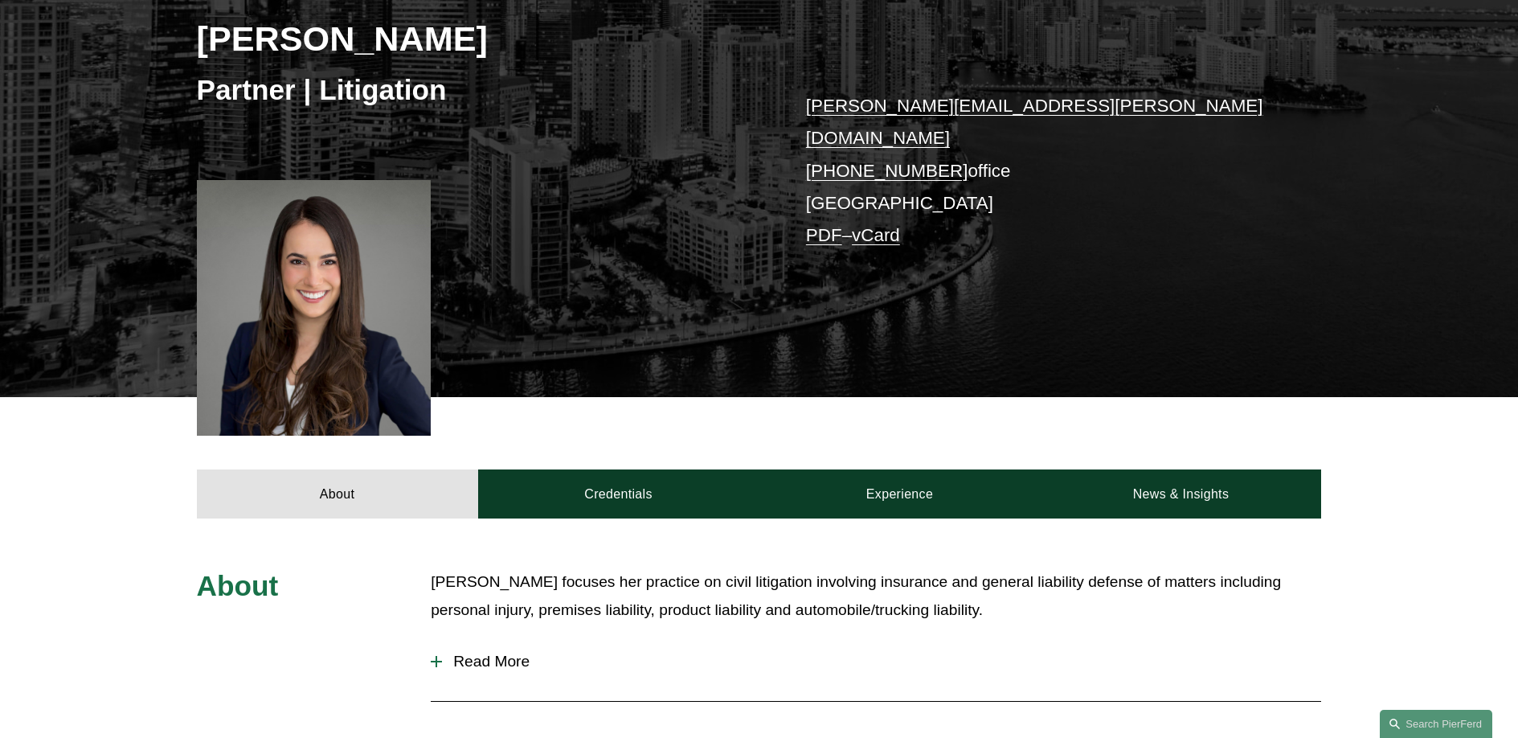
scroll to position [278, 0]
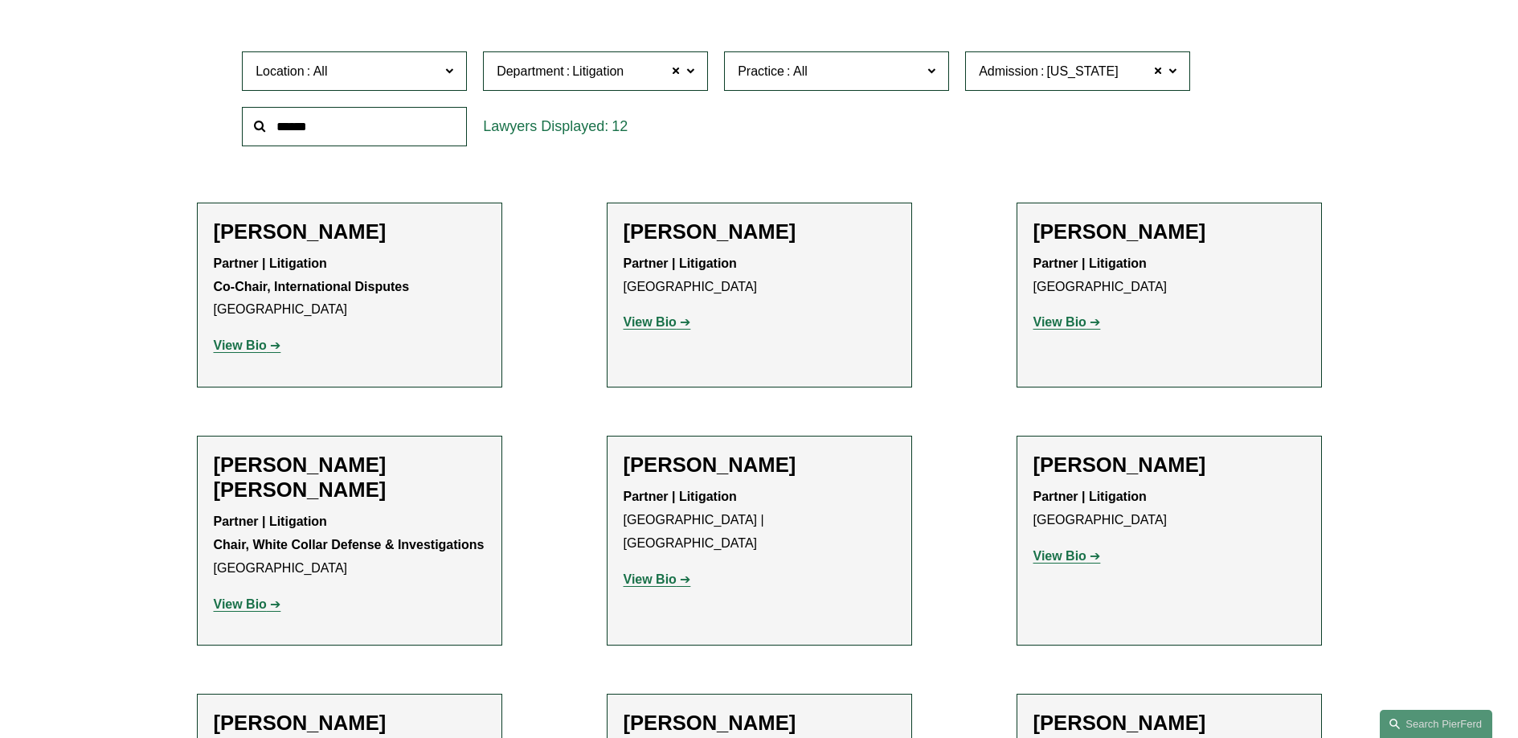
scroll to position [404, 0]
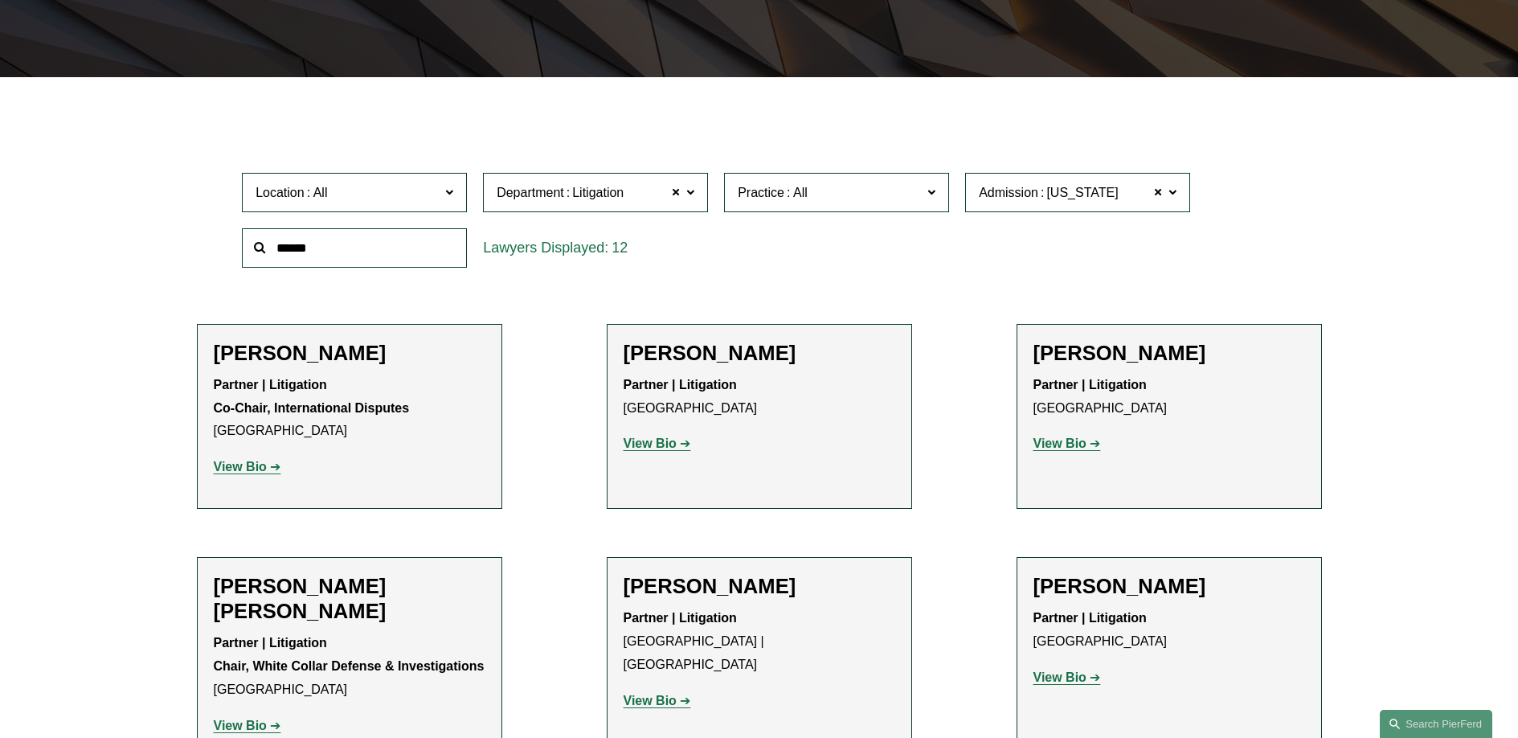
click at [333, 258] on input "text" at bounding box center [354, 247] width 225 height 39
click at [637, 442] on strong "View Bio" at bounding box center [650, 443] width 53 height 14
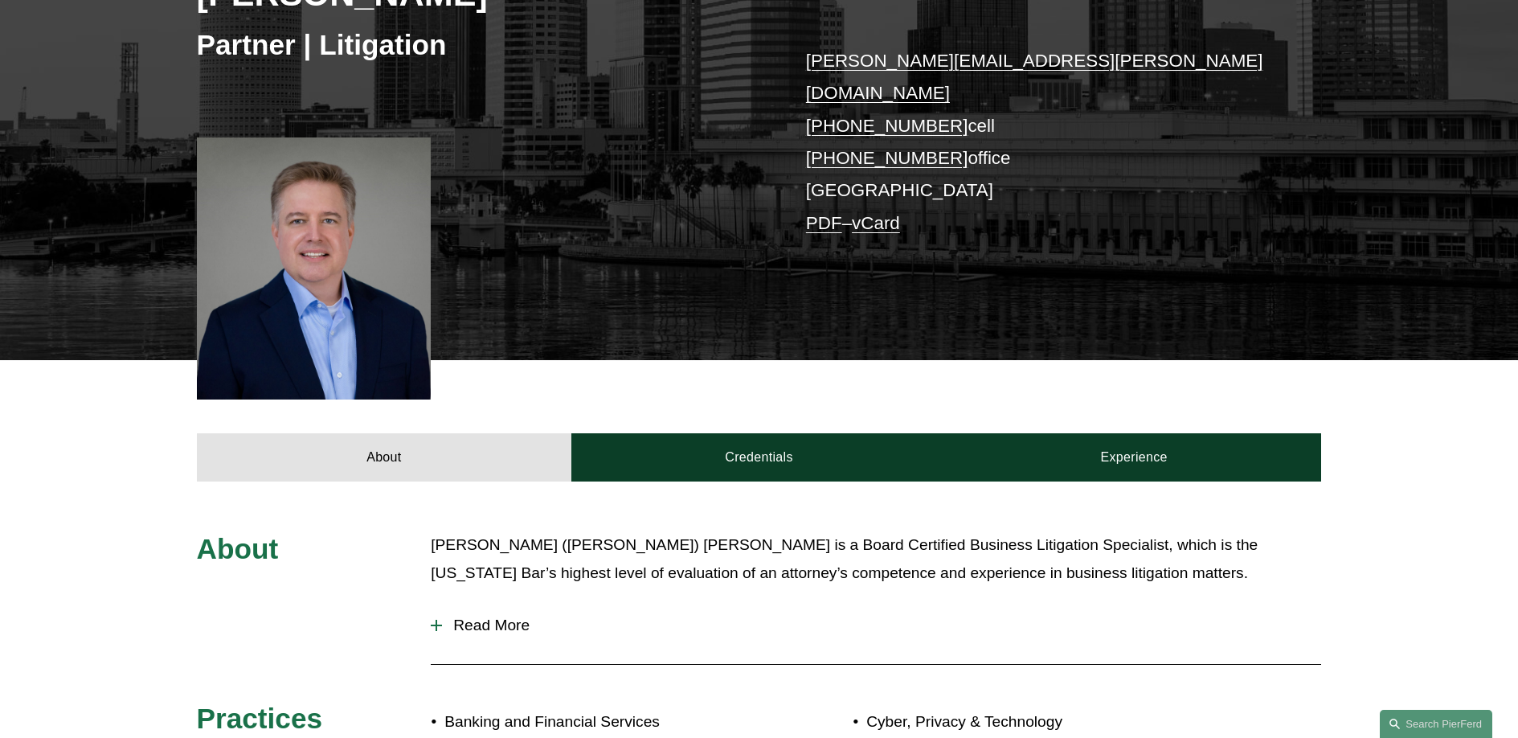
scroll to position [326, 0]
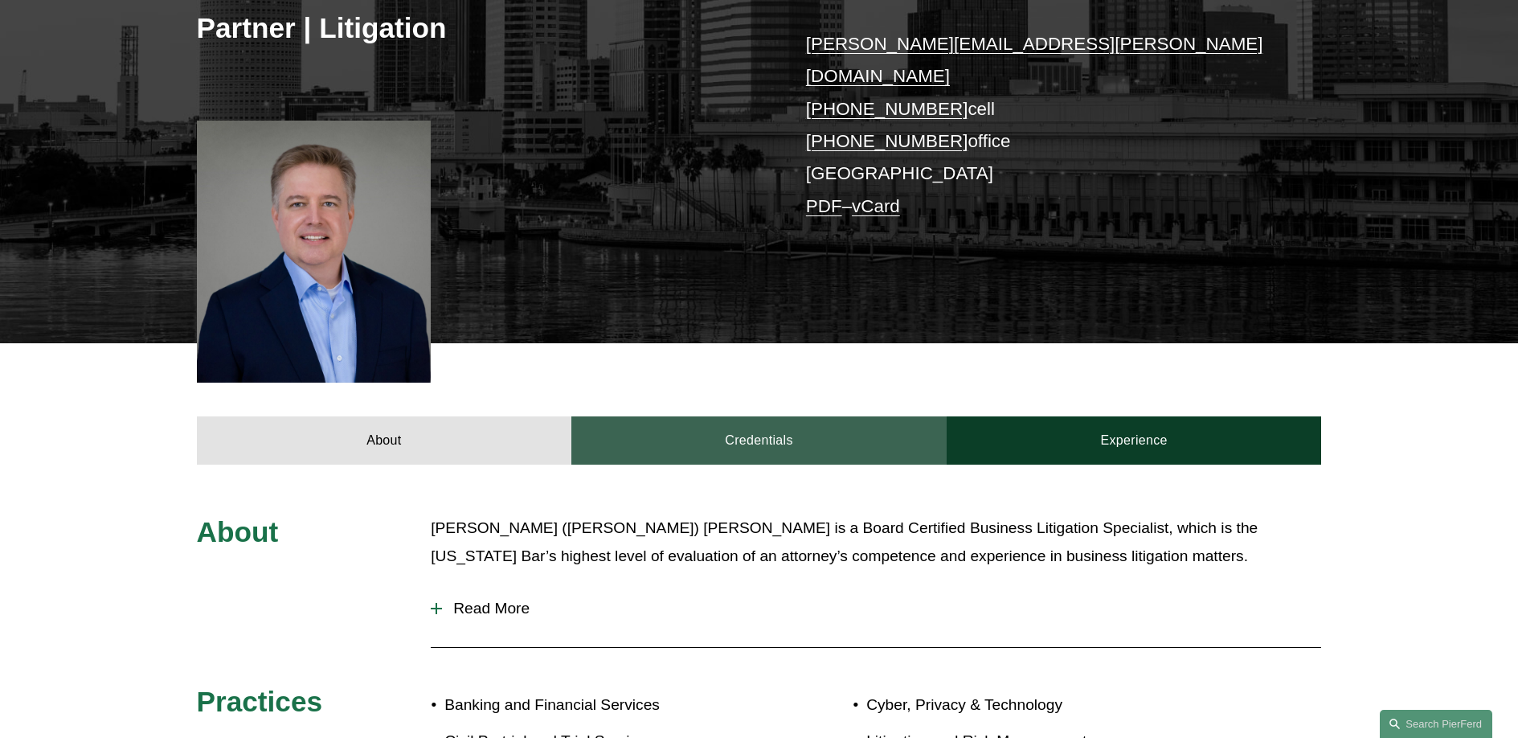
click at [696, 416] on link "Credentials" at bounding box center [758, 440] width 375 height 48
